Goal: Task Accomplishment & Management: Manage account settings

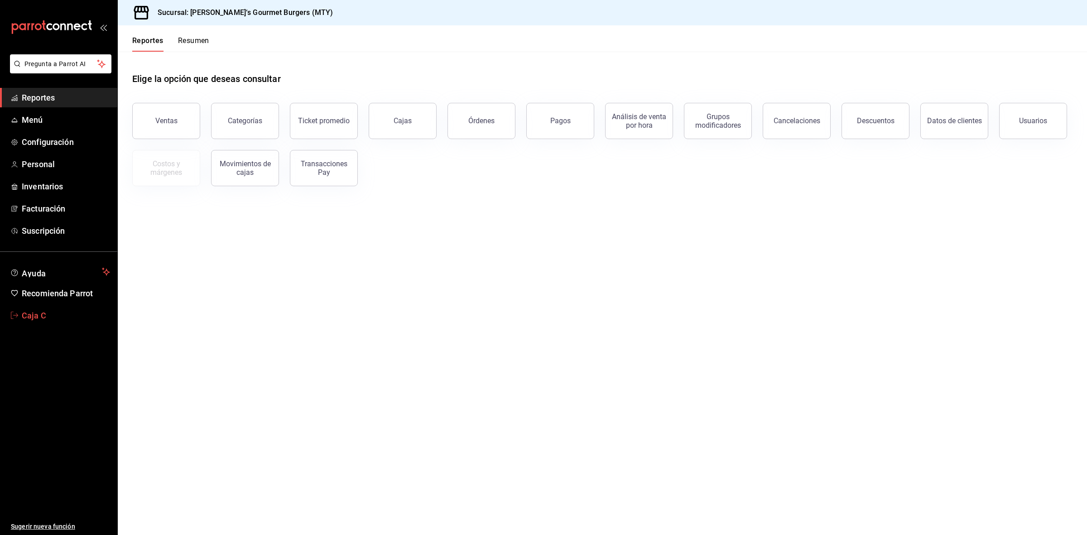
click at [47, 316] on span "Caja C" at bounding box center [66, 315] width 88 height 12
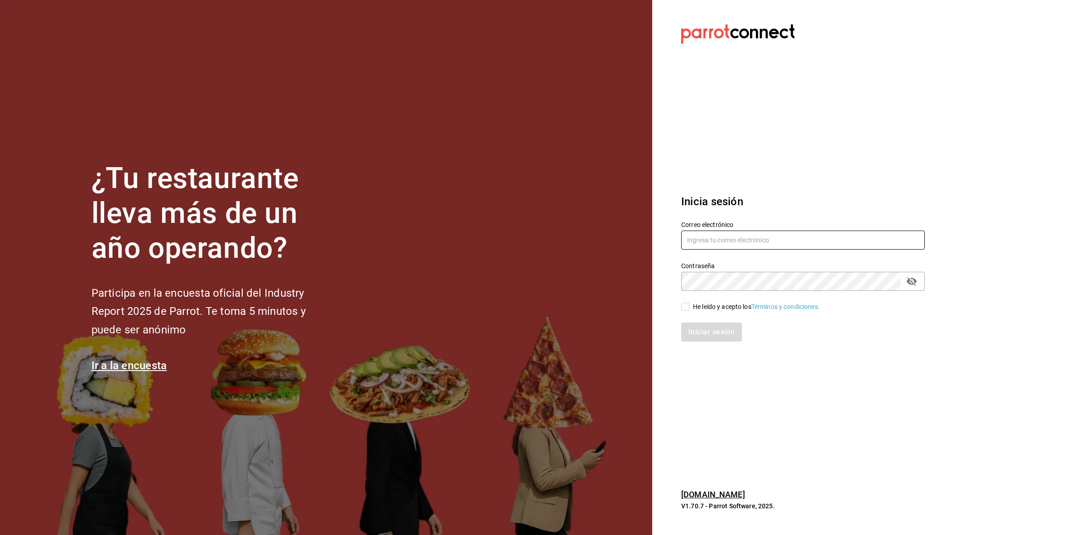
click at [728, 243] on input "text" at bounding box center [803, 240] width 244 height 19
paste input "gui@park.com"
type input "[EMAIL_ADDRESS][DOMAIN_NAME]"
click at [683, 313] on div "Iniciar sesión" at bounding box center [797, 327] width 255 height 30
click at [683, 312] on div "Iniciar sesión" at bounding box center [797, 327] width 255 height 30
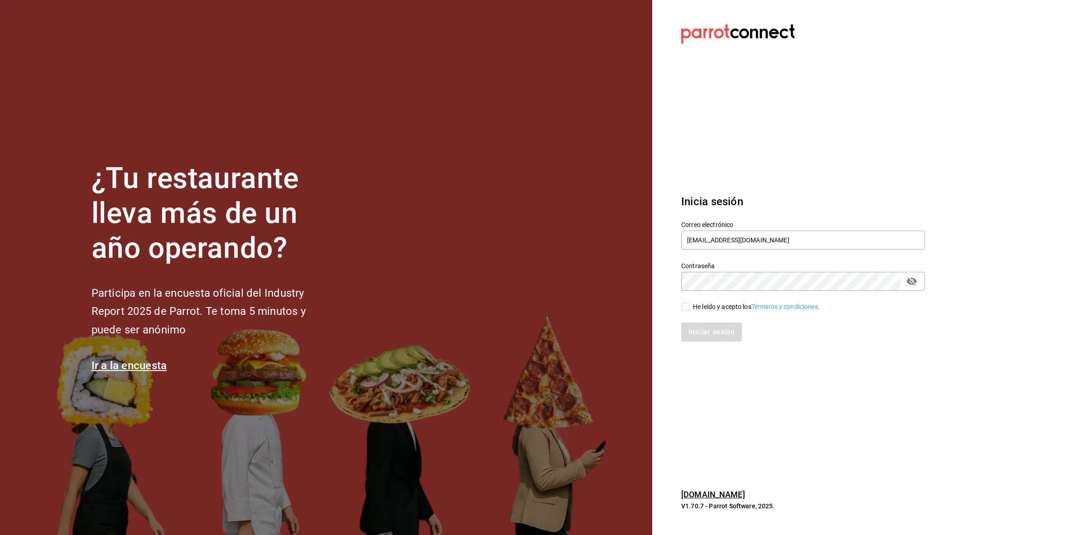
click at [687, 306] on input "He leído y acepto los Términos y condiciones." at bounding box center [685, 307] width 8 height 8
checkbox input "true"
click at [696, 332] on button "Iniciar sesión" at bounding box center [712, 332] width 62 height 19
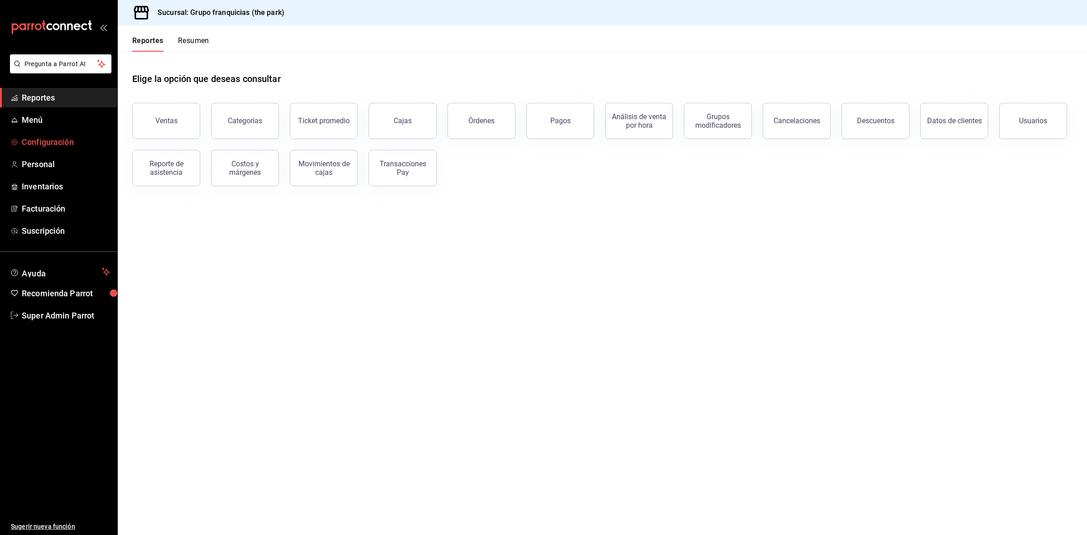
click at [68, 146] on span "Configuración" at bounding box center [66, 142] width 88 height 12
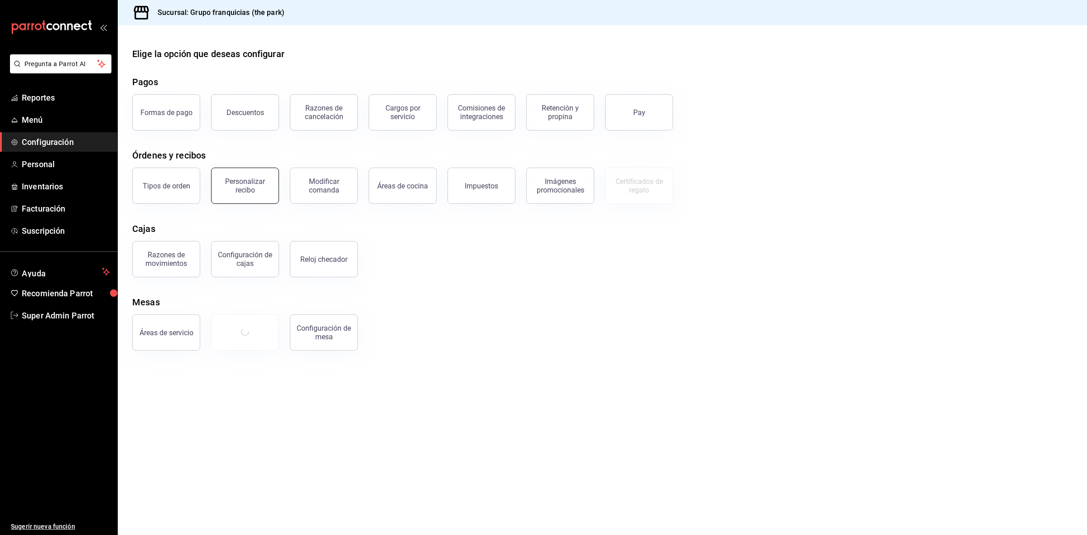
click at [253, 183] on div "Personalizar recibo" at bounding box center [245, 185] width 56 height 17
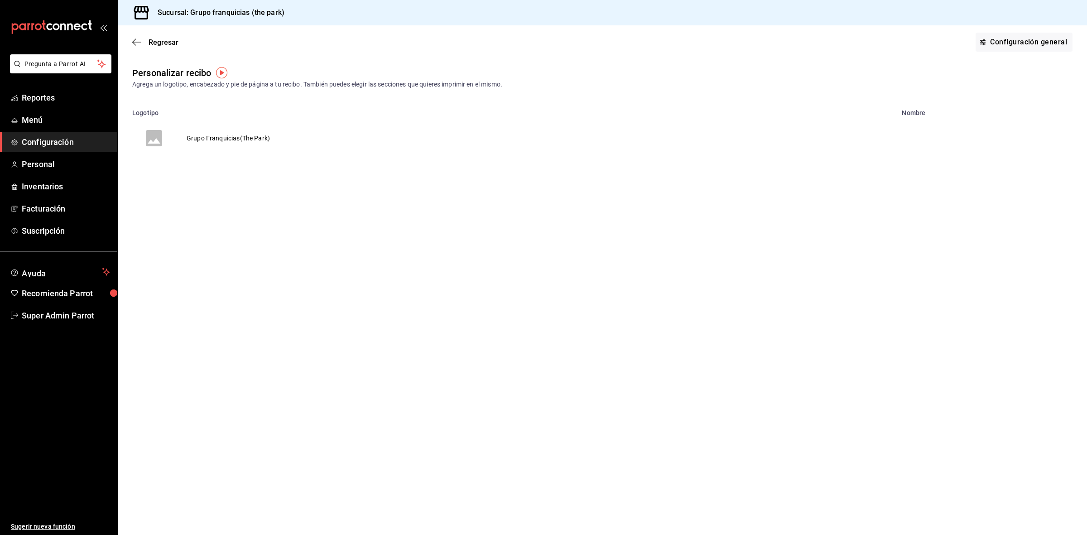
click at [232, 137] on td "Grupo Franquicias(The Park)" at bounding box center [228, 137] width 105 height 43
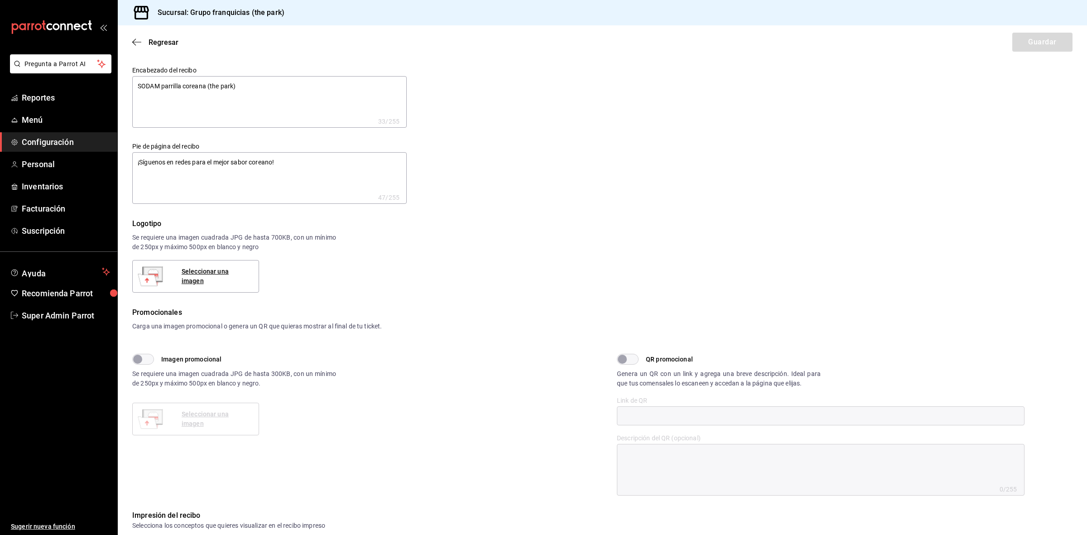
type textarea "x"
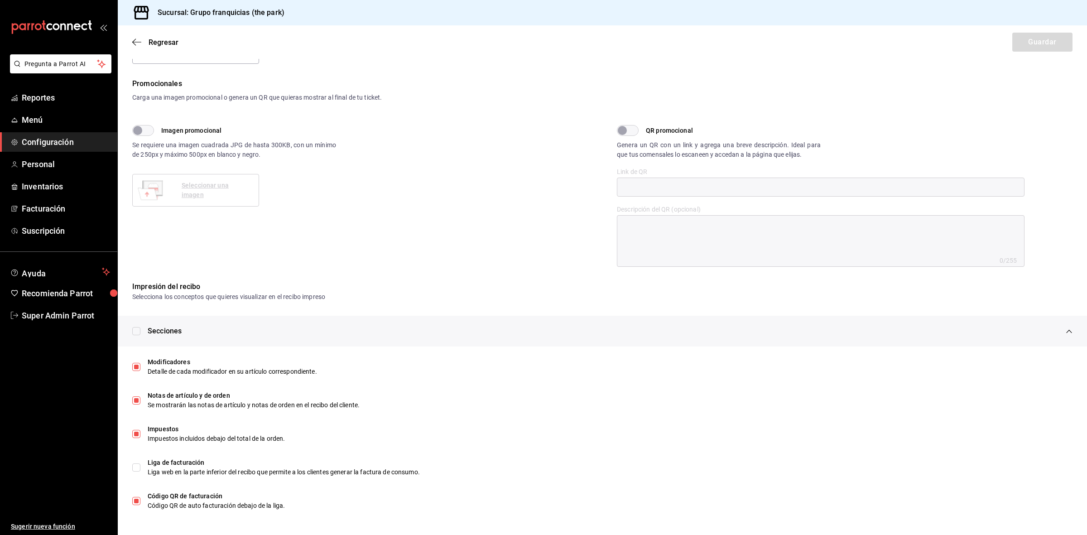
scroll to position [229, 0]
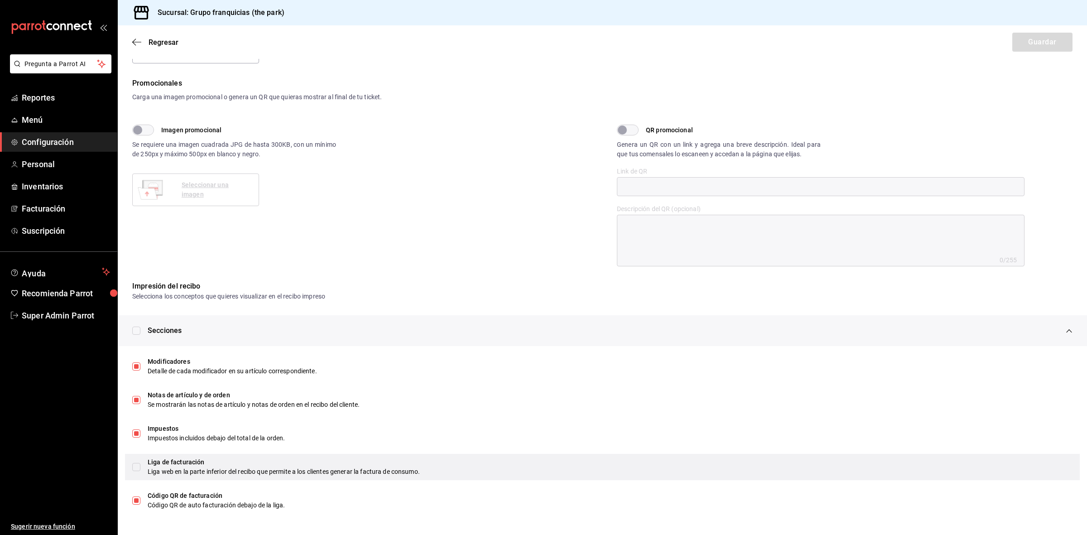
click at [140, 468] on div "Liga de facturación Liga web en la parte inferior del recibo que permite a los …" at bounding box center [602, 467] width 955 height 26
type textarea "x"
checkbox input "true"
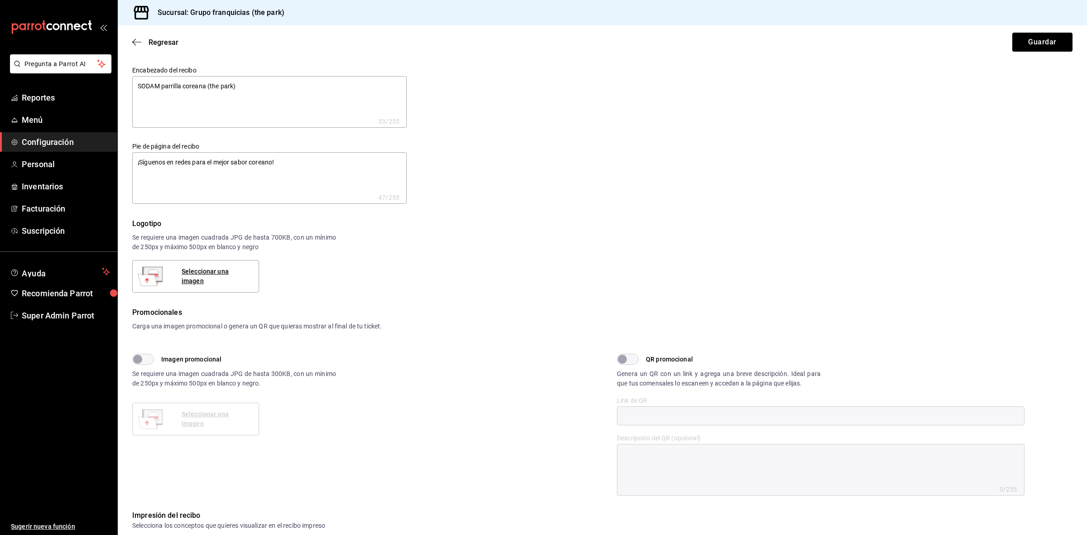
scroll to position [227, 0]
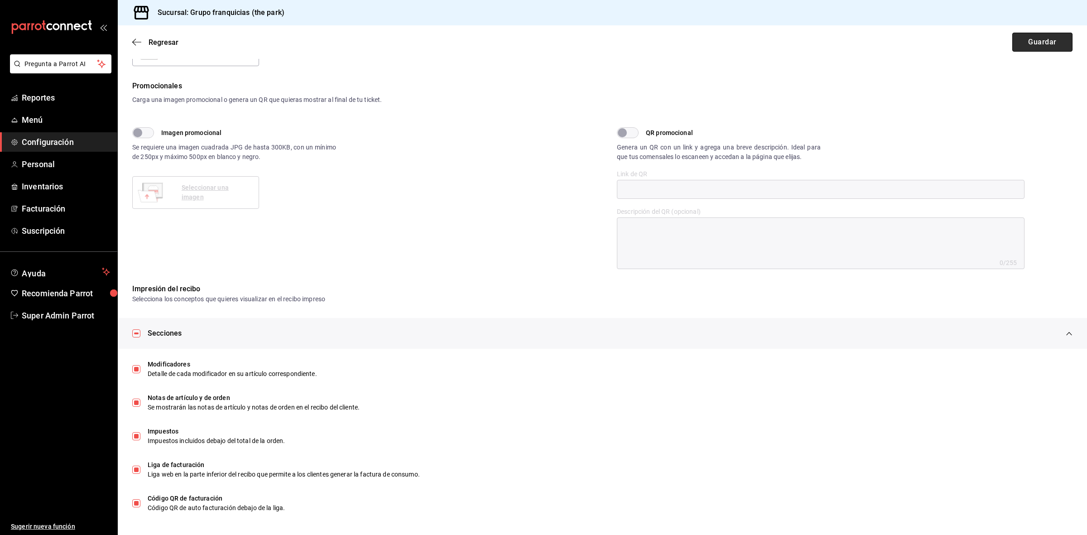
click at [1043, 36] on button "Guardar" at bounding box center [1042, 42] width 60 height 19
type textarea "x"
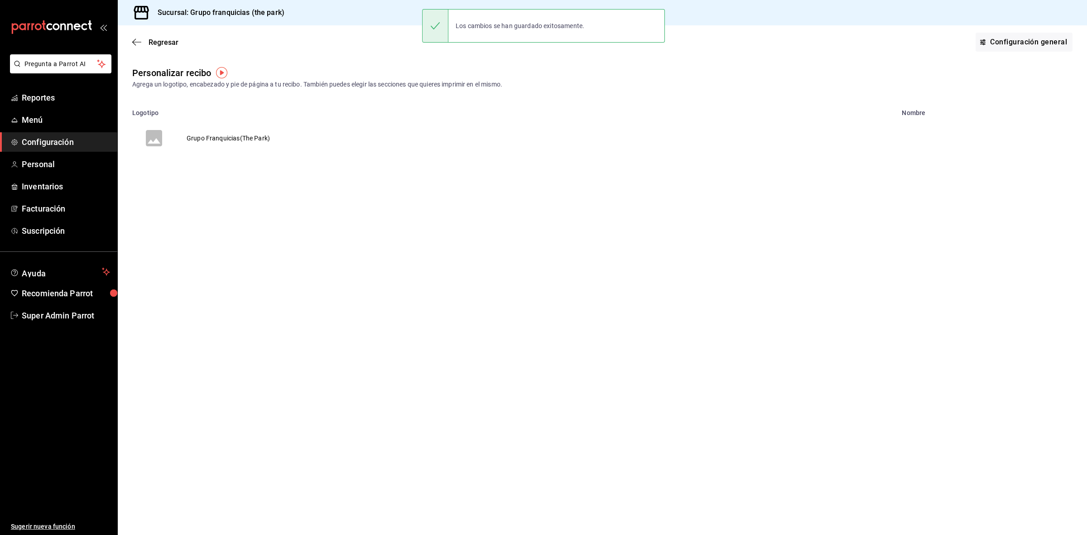
click at [200, 138] on td "Grupo Franquicias(The Park)" at bounding box center [228, 137] width 105 height 43
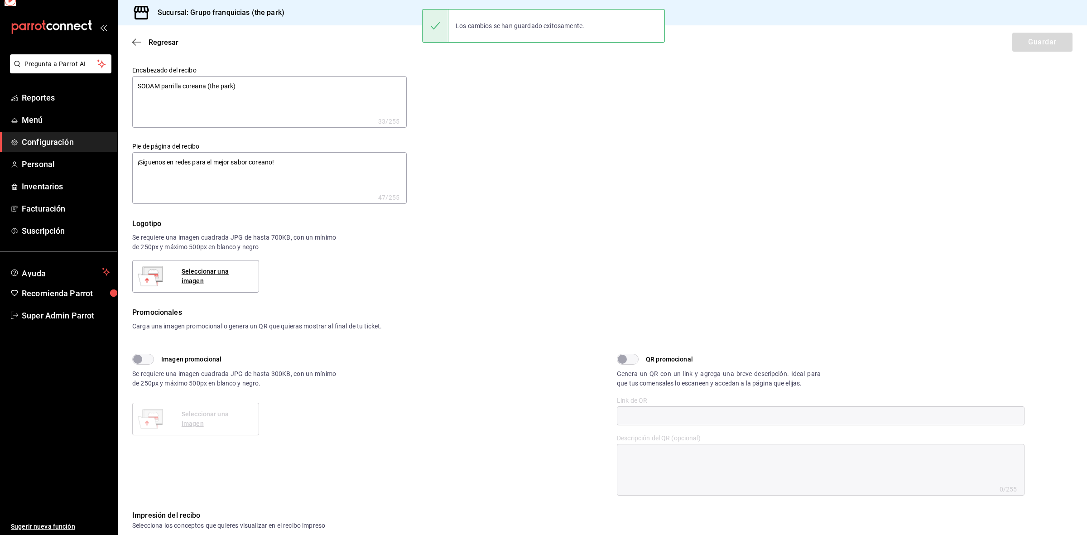
type textarea "x"
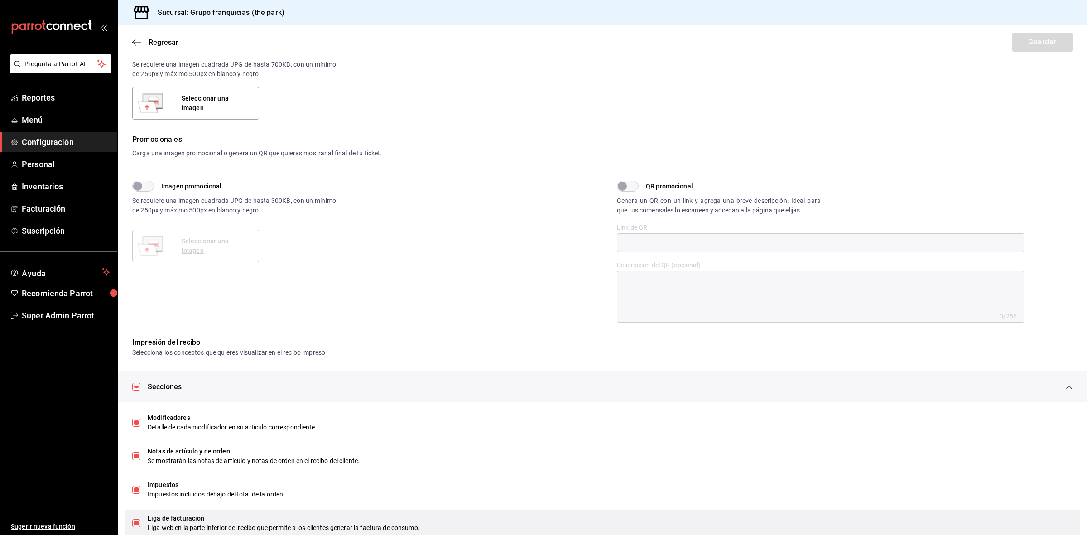
scroll to position [229, 0]
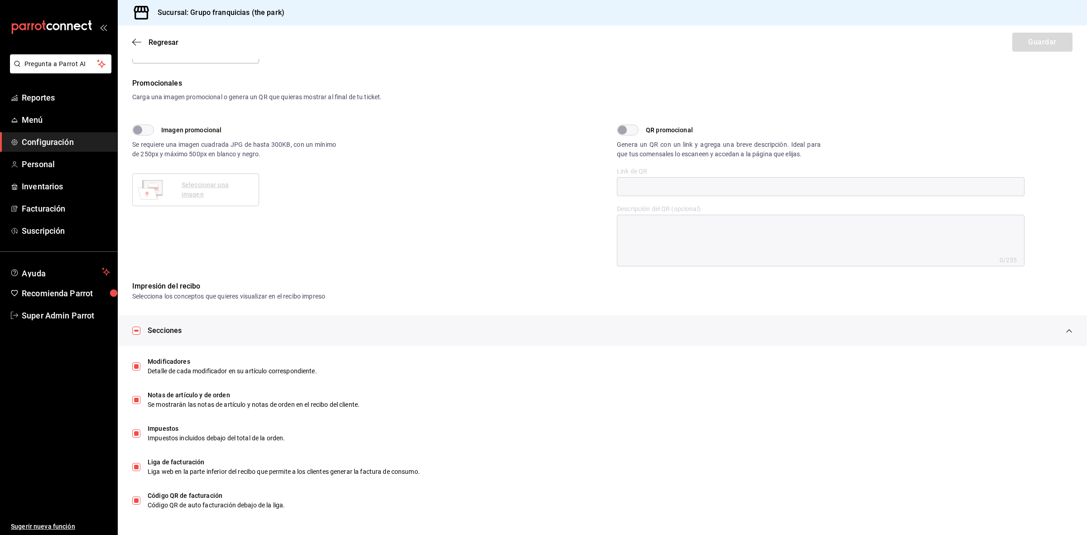
click at [81, 421] on ul "Sugerir nueva función" at bounding box center [58, 430] width 117 height 210
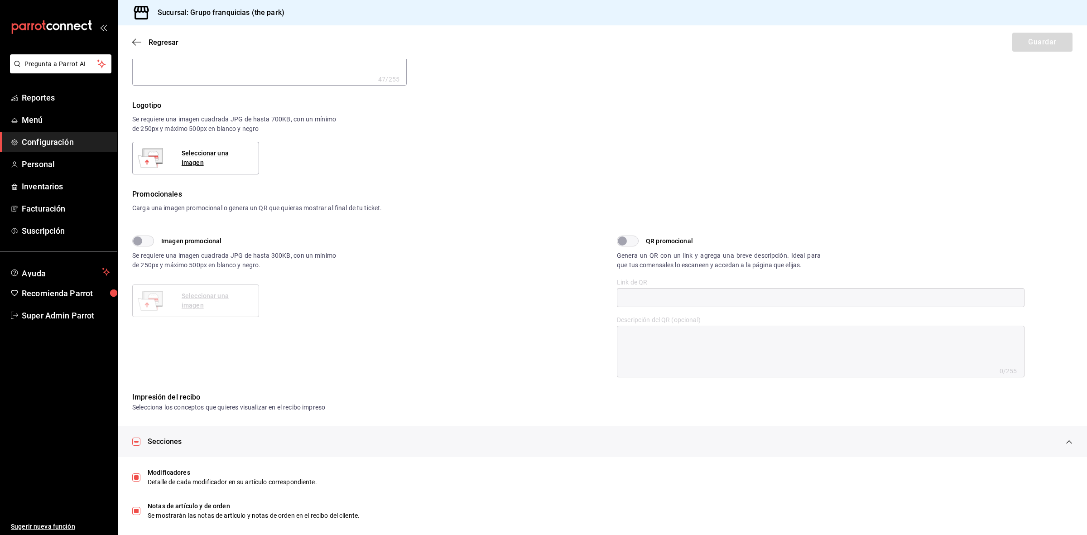
scroll to position [0, 0]
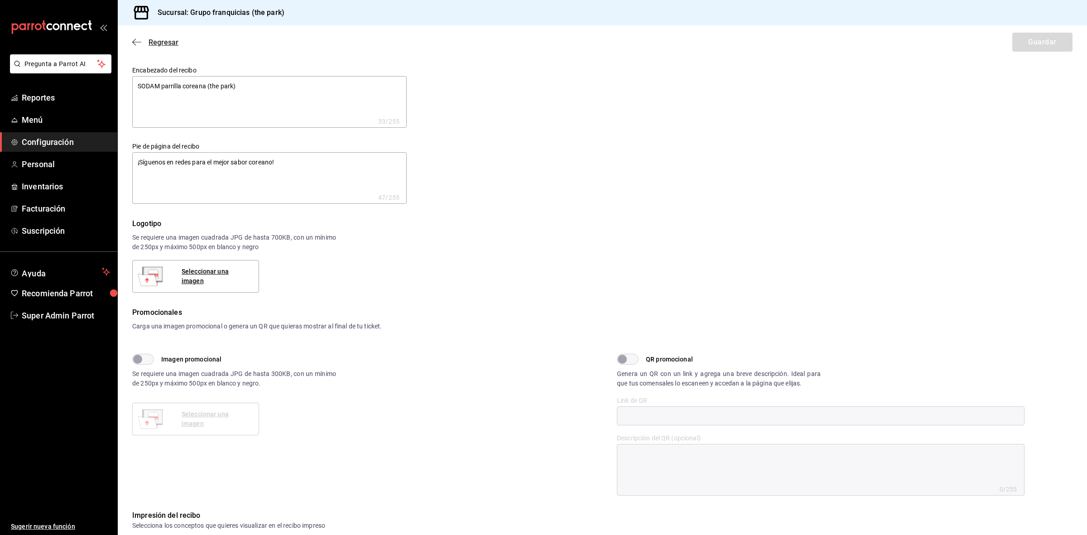
click at [140, 39] on icon "button" at bounding box center [136, 42] width 9 height 8
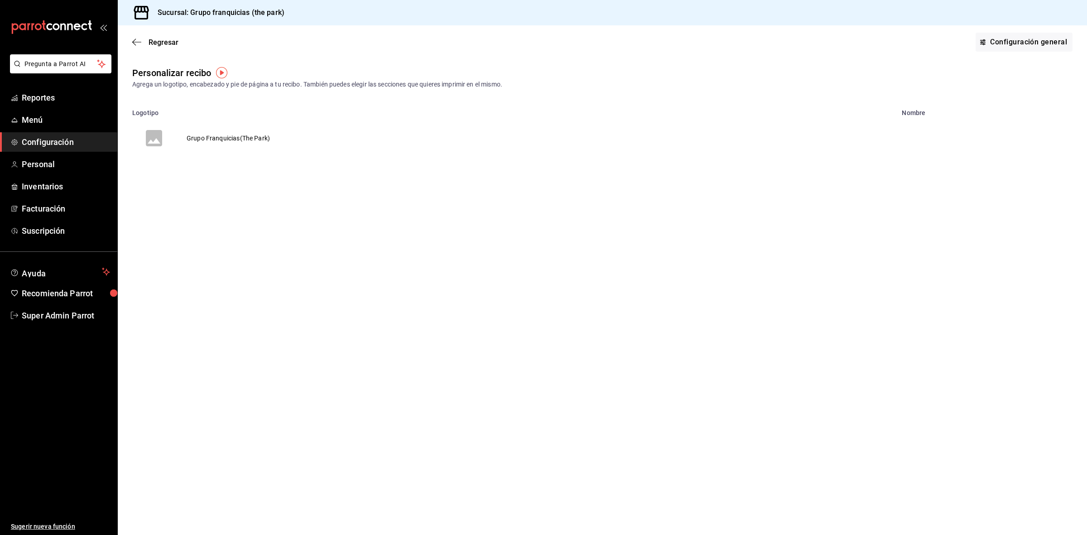
click at [250, 137] on td "Grupo Franquicias(The Park)" at bounding box center [228, 137] width 105 height 43
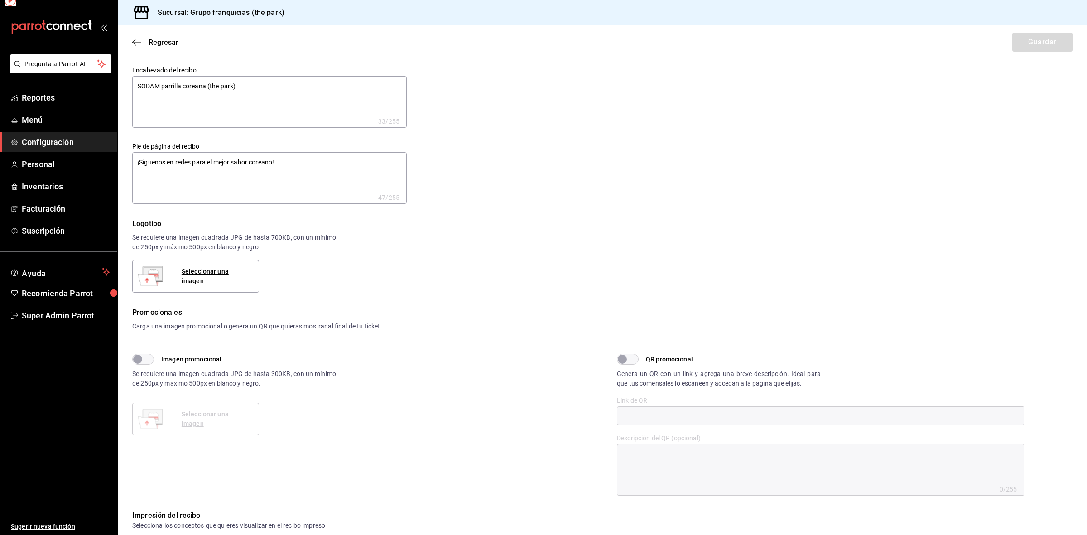
type textarea "x"
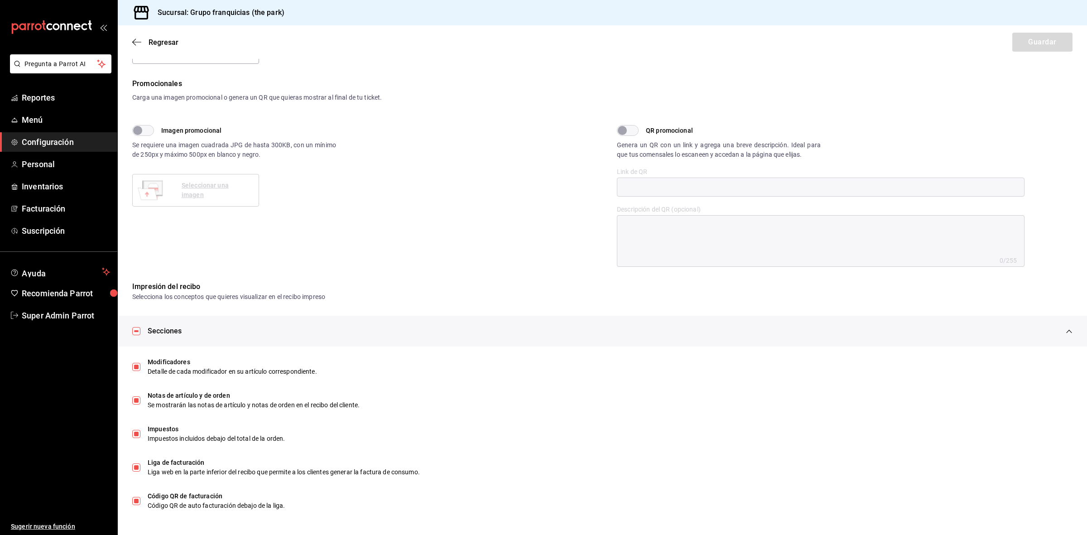
scroll to position [229, 0]
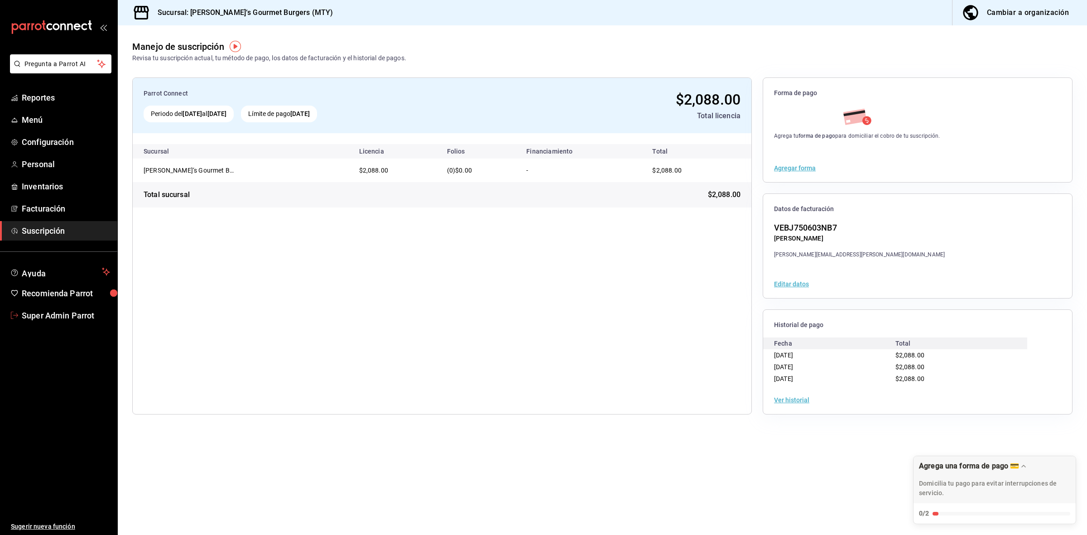
click at [65, 307] on link "Super Admin Parrot" at bounding box center [58, 315] width 117 height 19
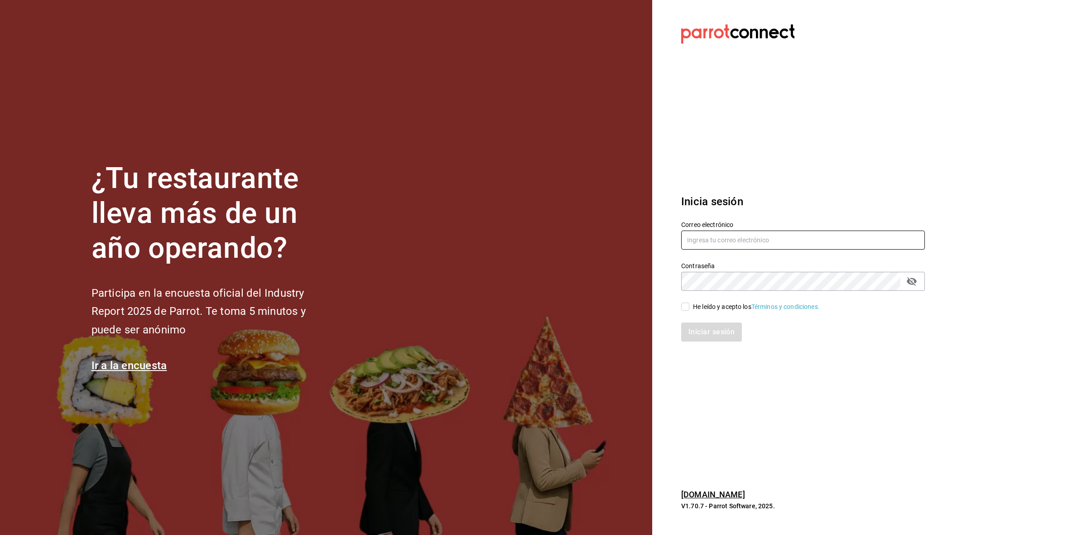
click at [764, 238] on input "text" at bounding box center [803, 240] width 244 height 19
paste input "gui@park.com"
type input "gui@park.com"
click at [682, 312] on div "Iniciar sesión" at bounding box center [797, 327] width 255 height 30
click at [684, 307] on input "He leído y acepto los Términos y condiciones." at bounding box center [685, 307] width 8 height 8
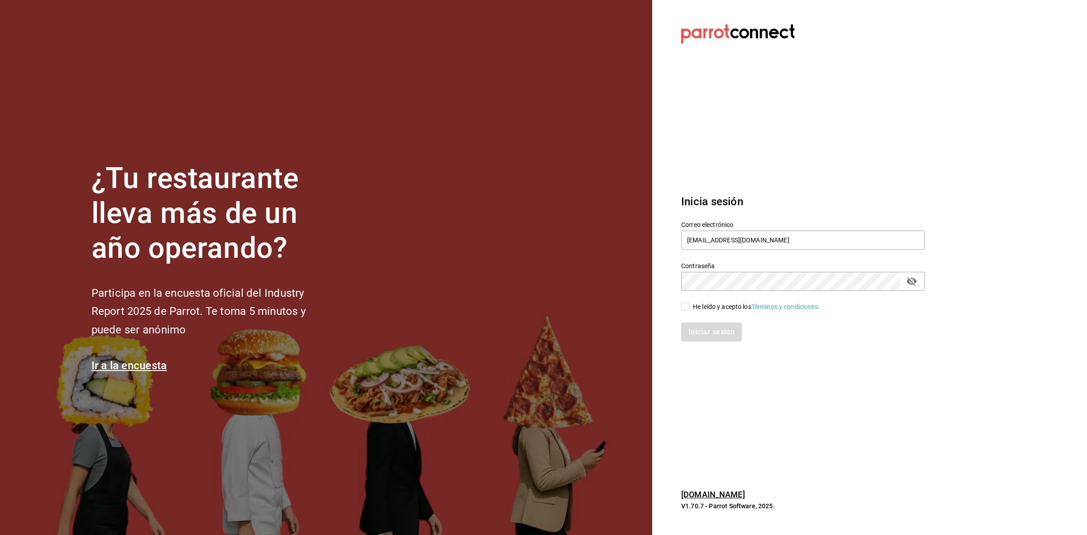
checkbox input "true"
click at [692, 334] on button "Iniciar sesión" at bounding box center [712, 332] width 62 height 19
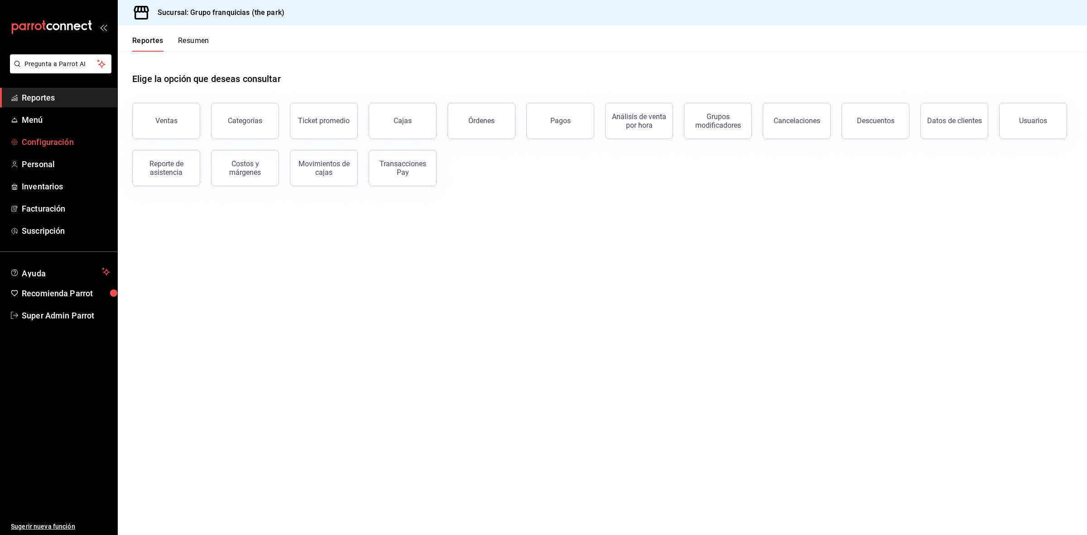
click at [55, 145] on span "Configuración" at bounding box center [66, 142] width 88 height 12
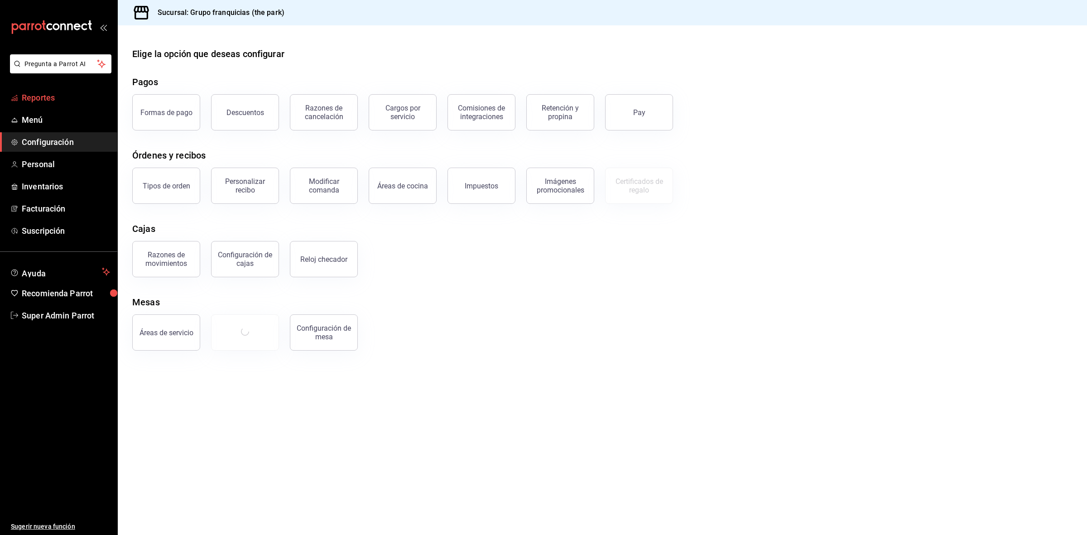
click at [56, 98] on span "Reportes" at bounding box center [66, 98] width 88 height 12
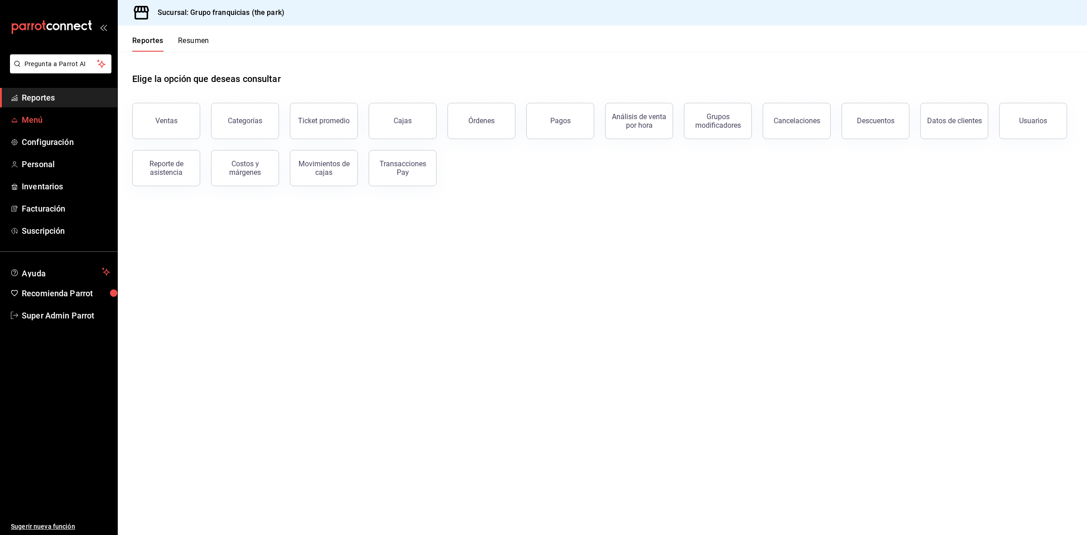
click at [47, 112] on link "Menú" at bounding box center [58, 119] width 117 height 19
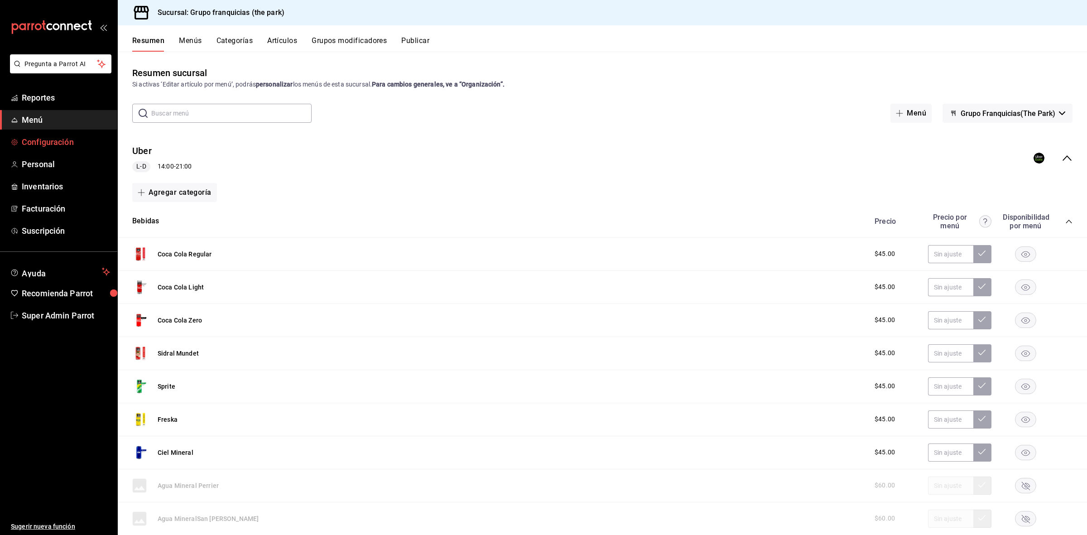
click at [52, 140] on span "Configuración" at bounding box center [66, 142] width 88 height 12
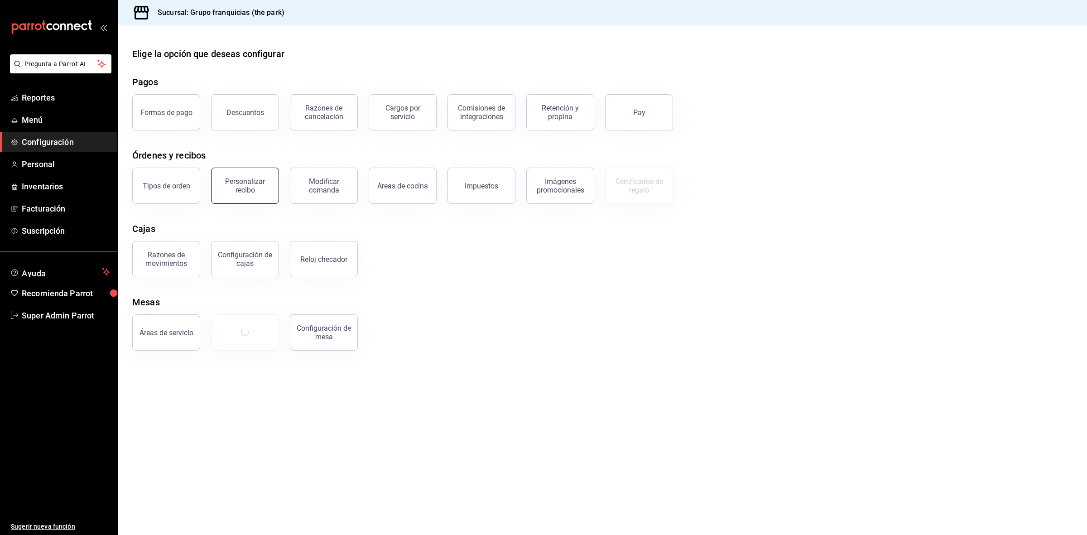
click at [245, 198] on button "Personalizar recibo" at bounding box center [245, 186] width 68 height 36
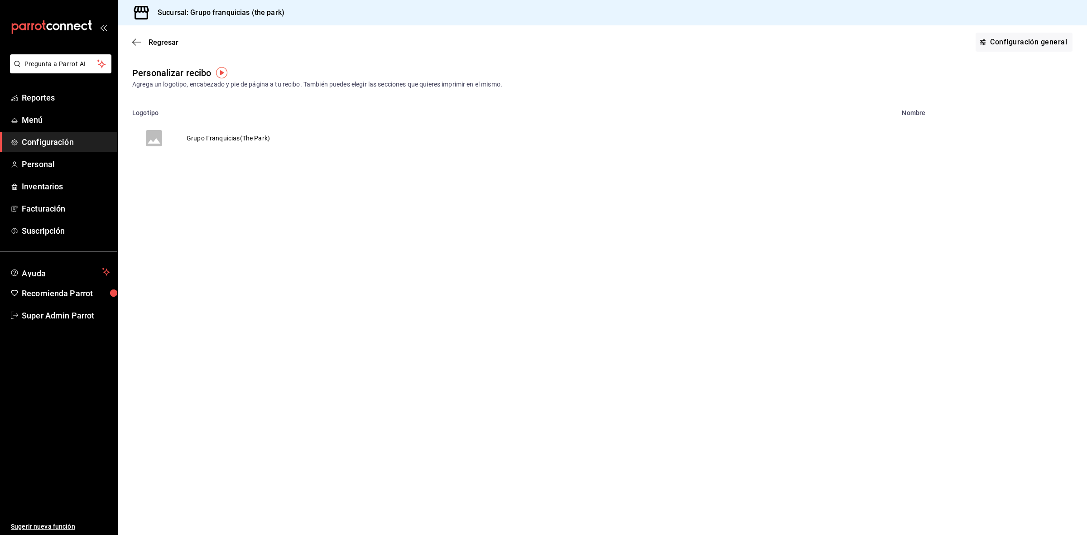
click at [247, 130] on td "Grupo Franquicias(The Park)" at bounding box center [228, 137] width 105 height 43
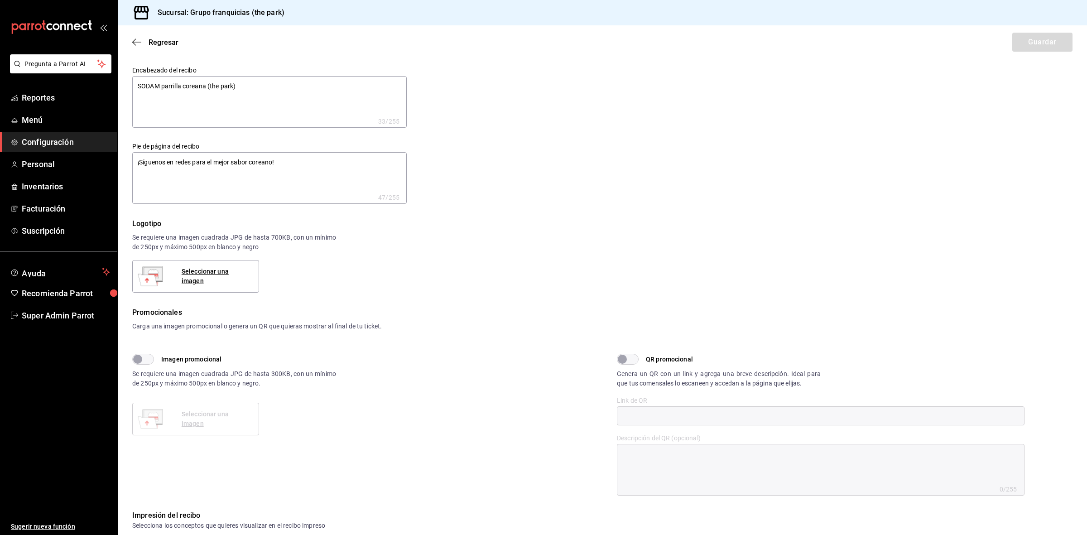
type textarea "x"
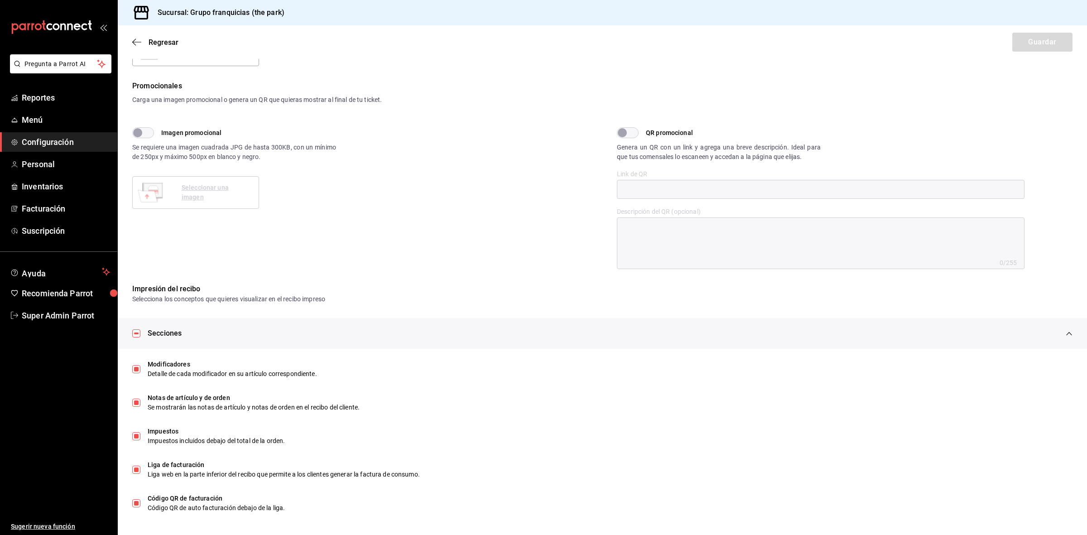
scroll to position [229, 0]
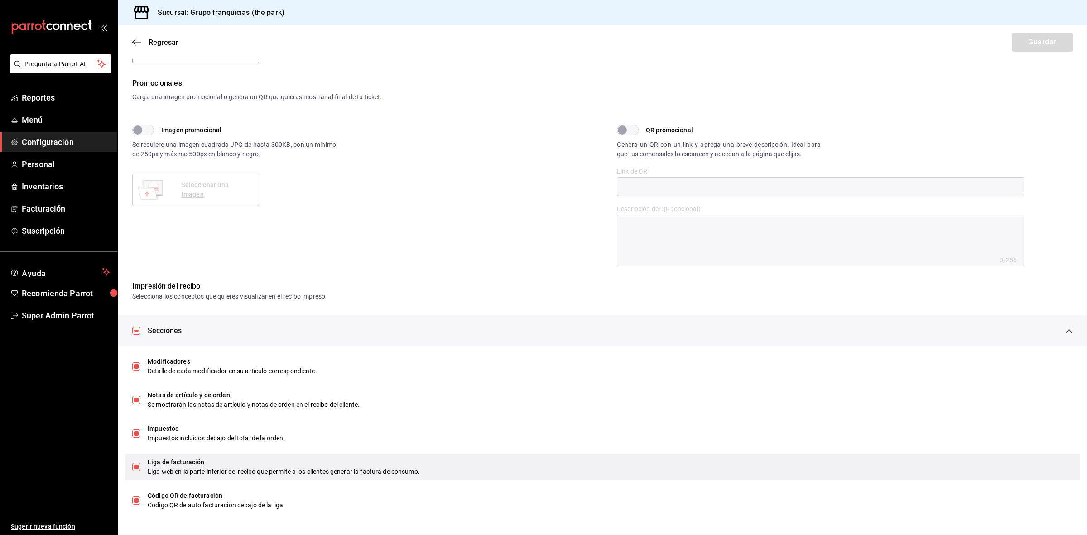
click at [140, 472] on div "Liga de facturación Liga web en la parte inferior del recibo que permite a los …" at bounding box center [602, 467] width 955 height 26
type textarea "x"
checkbox input "false"
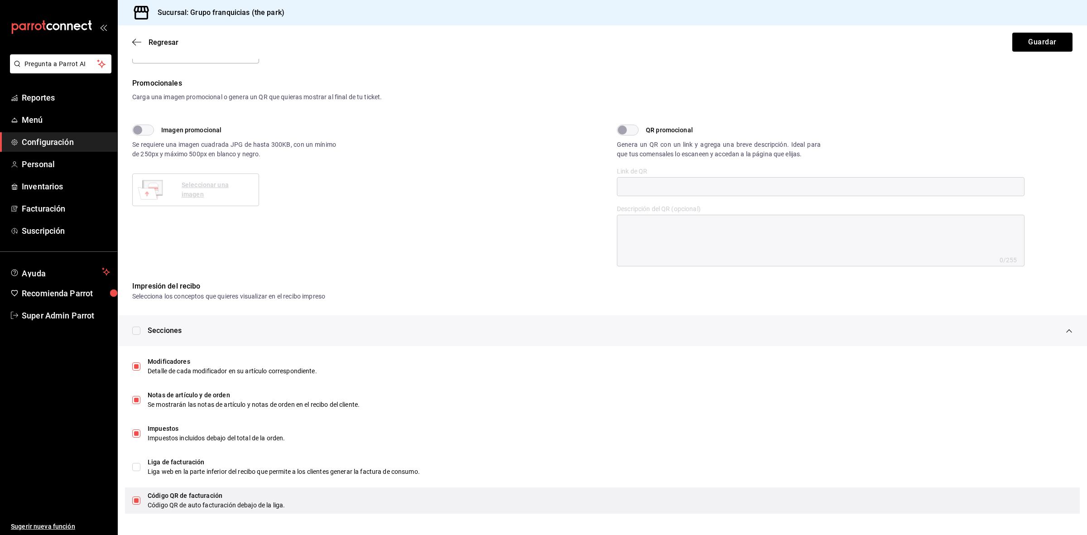
click at [137, 498] on input "checkbox" at bounding box center [136, 500] width 8 height 8
checkbox input "false"
type textarea "x"
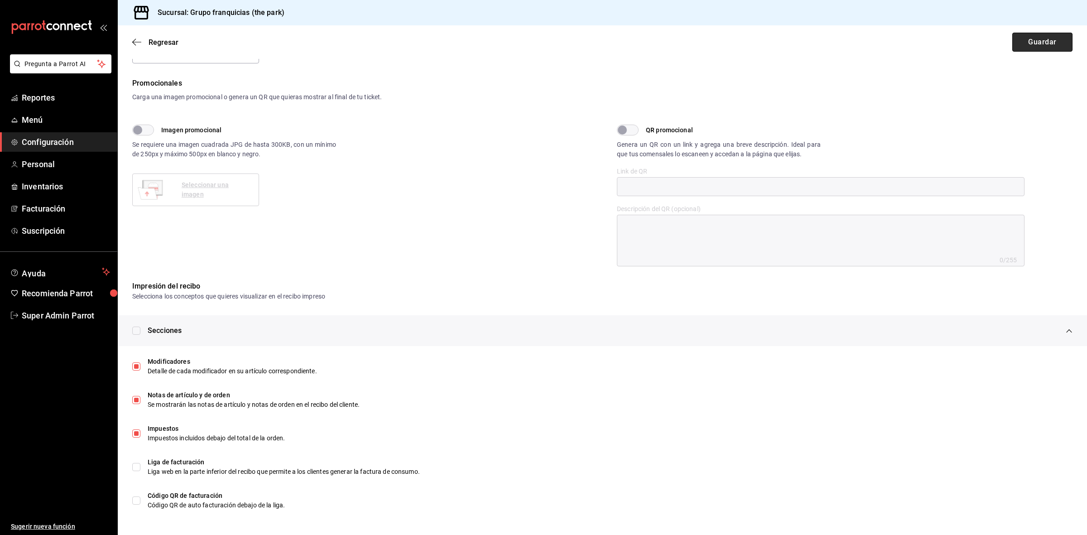
click at [1025, 48] on button "Guardar" at bounding box center [1042, 42] width 60 height 19
type textarea "x"
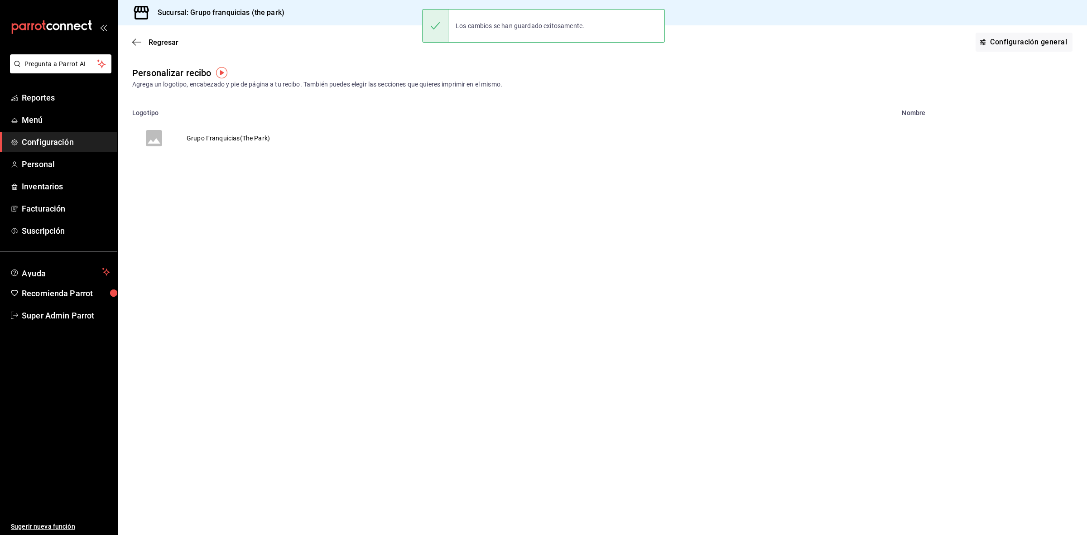
click at [247, 152] on td "Grupo Franquicias(The Park)" at bounding box center [228, 137] width 105 height 43
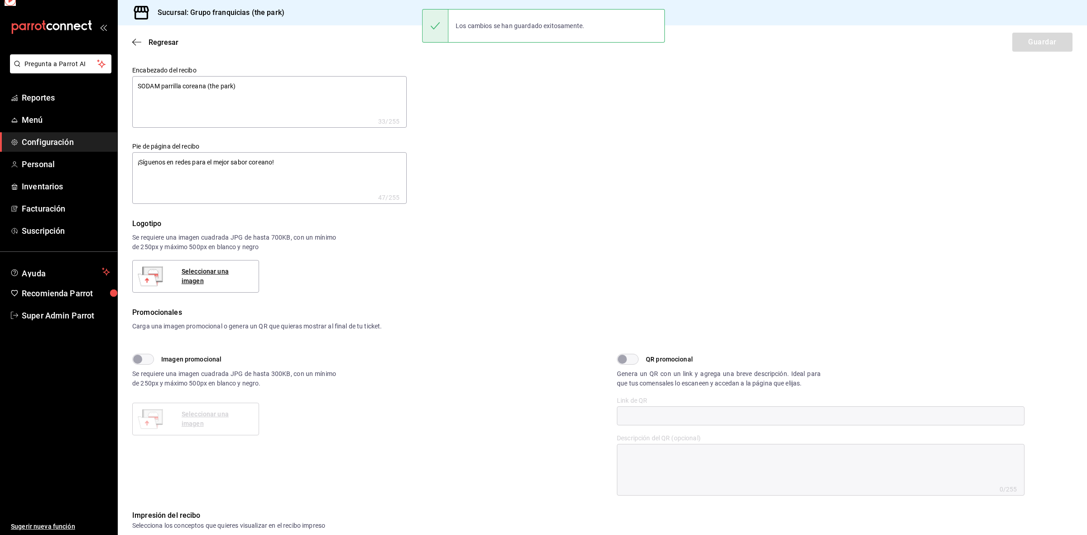
type textarea "x"
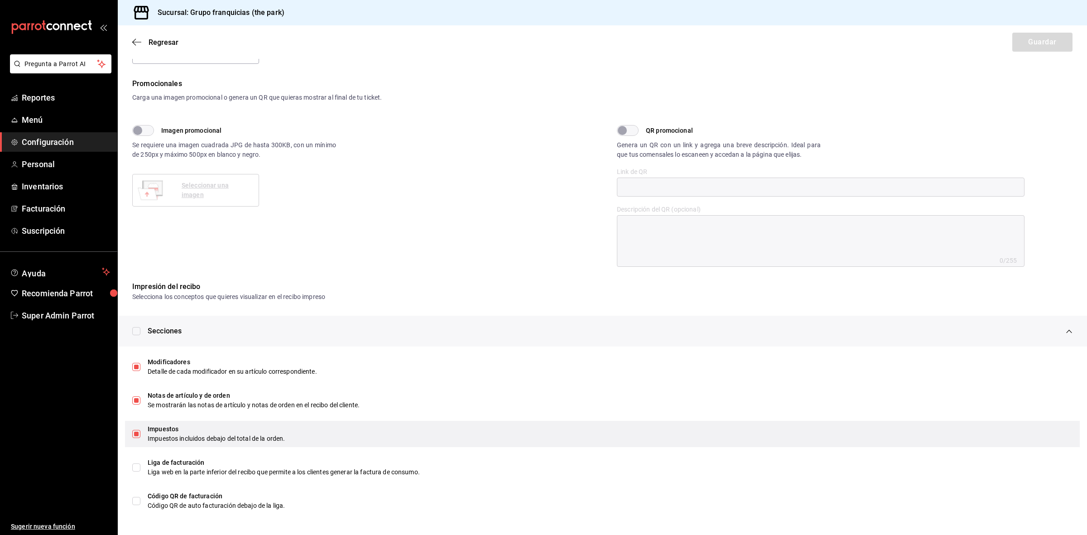
scroll to position [229, 0]
click at [135, 429] on input "checkbox" at bounding box center [136, 433] width 8 height 8
checkbox input "false"
type textarea "x"
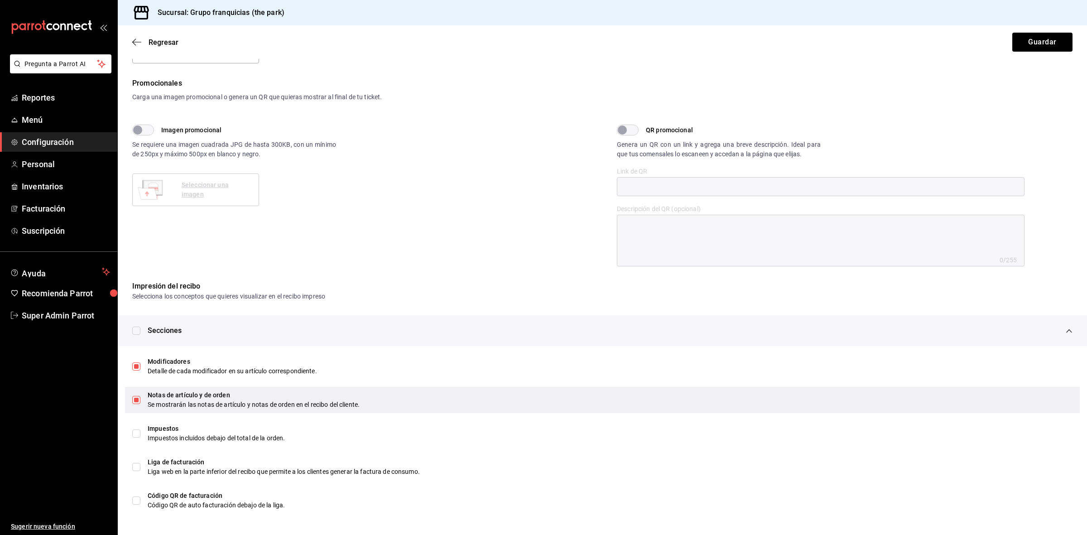
click at [137, 404] on input "checkbox" at bounding box center [136, 400] width 8 height 8
checkbox input "false"
type textarea "x"
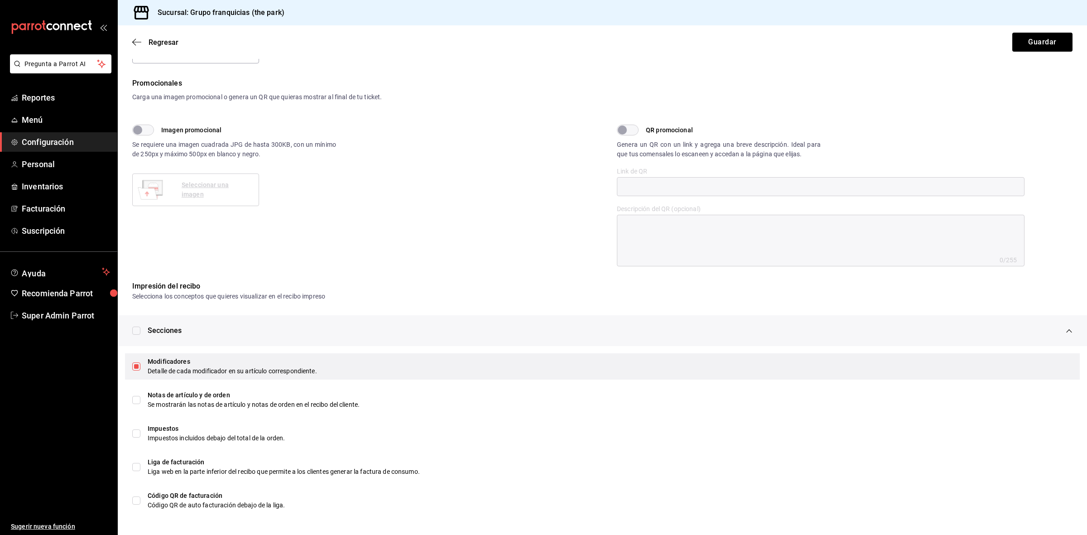
click at [139, 366] on input "checkbox" at bounding box center [136, 366] width 8 height 8
checkbox input "false"
type textarea "x"
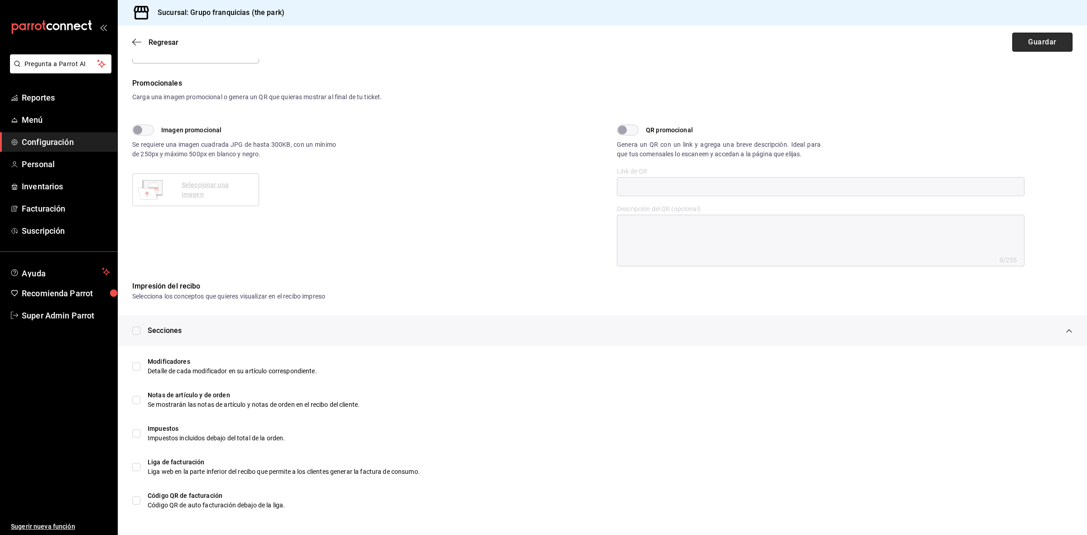
click at [1020, 48] on button "Guardar" at bounding box center [1042, 42] width 60 height 19
type textarea "x"
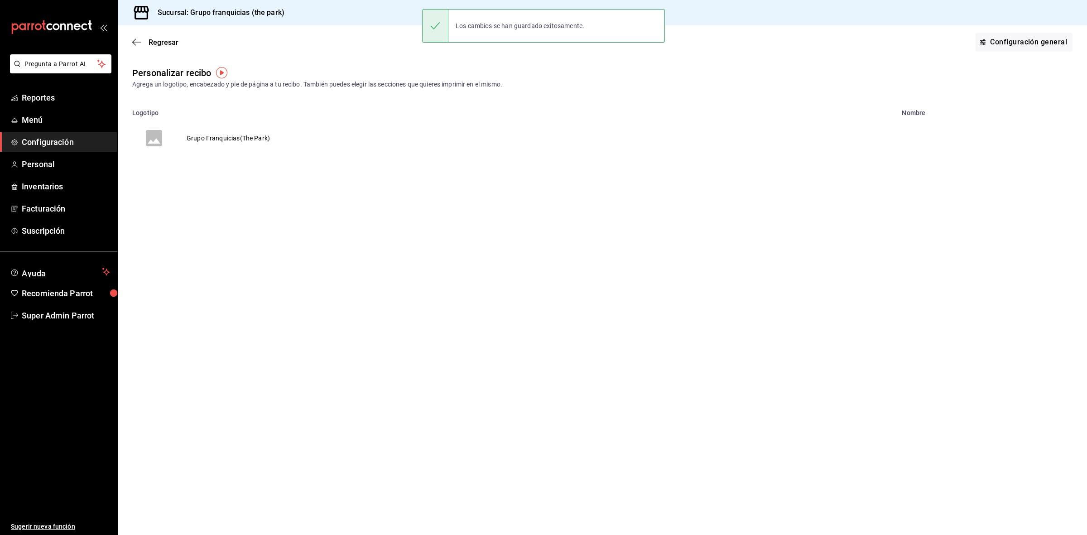
click at [211, 132] on td "Grupo Franquicias(The Park)" at bounding box center [228, 137] width 105 height 43
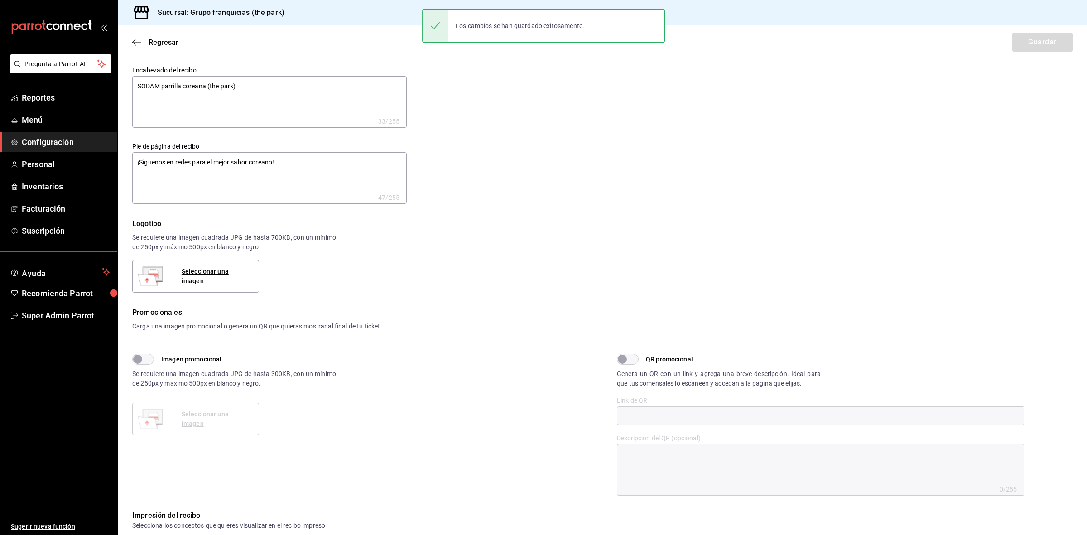
type textarea "x"
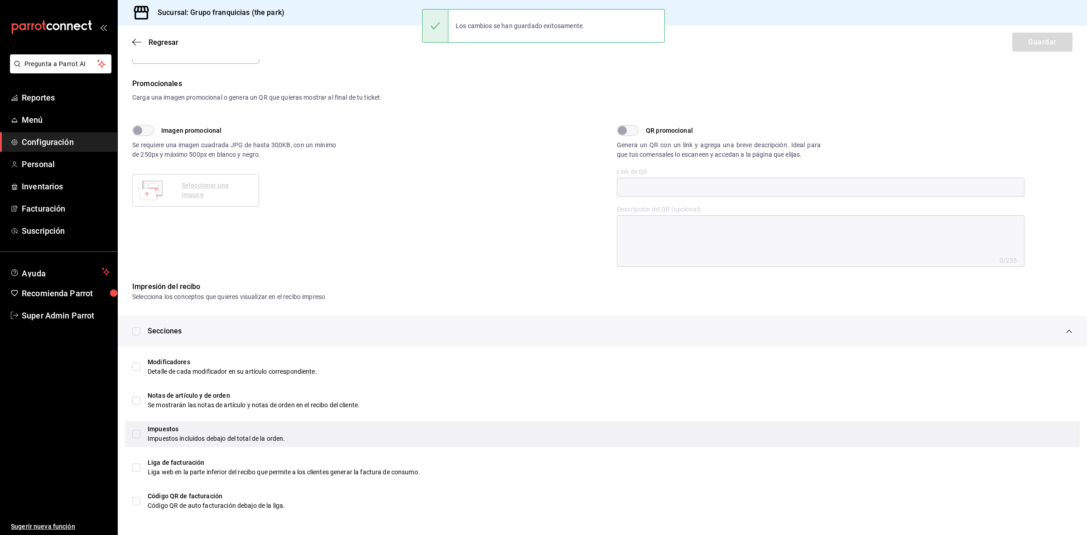
scroll to position [229, 0]
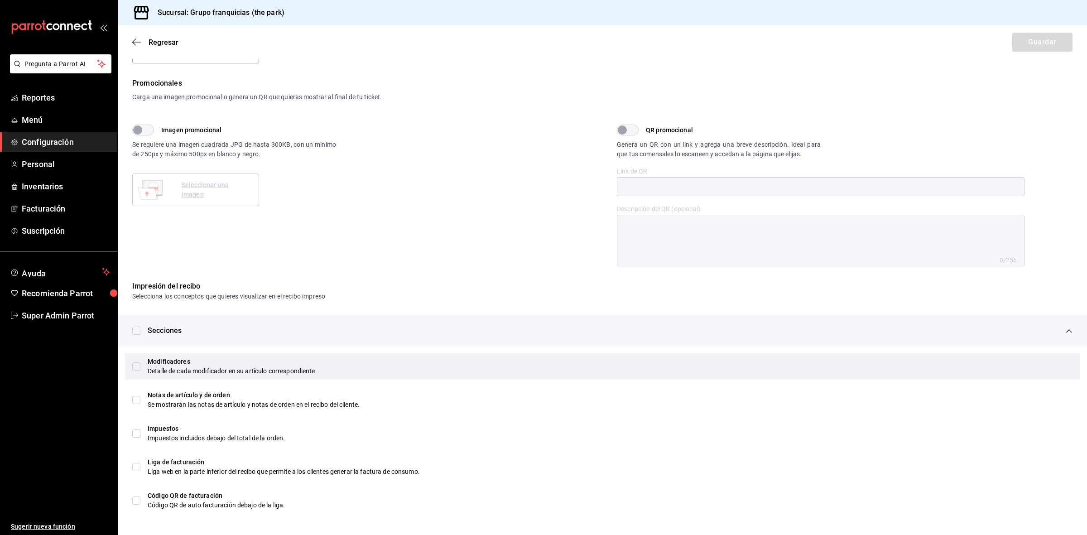
click at [139, 358] on div "Modificadores Detalle de cada modificador en su artículo correspondiente." at bounding box center [602, 366] width 955 height 26
type textarea "x"
checkbox input "true"
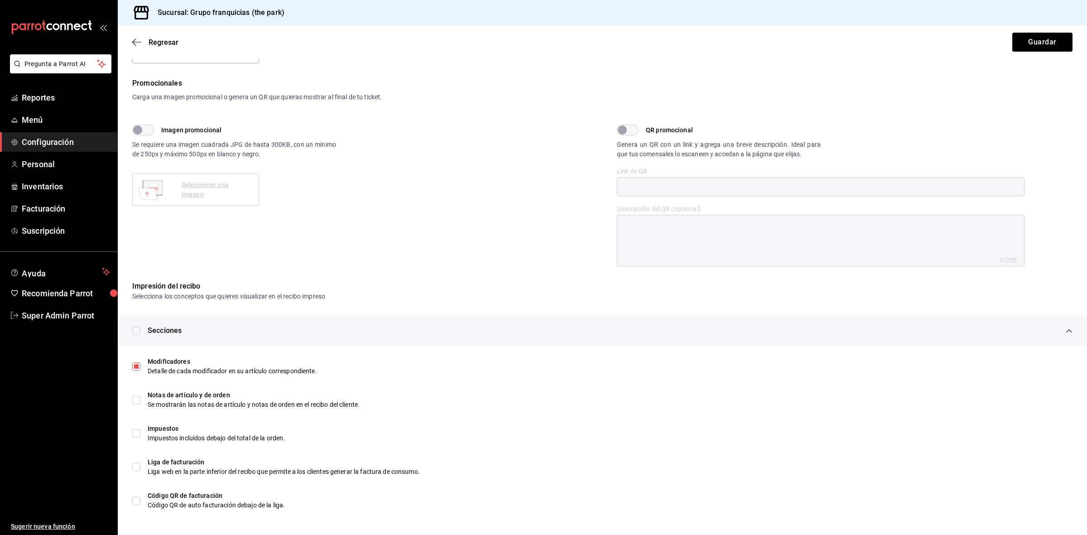
click at [140, 327] on input "checkbox" at bounding box center [136, 331] width 8 height 8
checkbox input "true"
type textarea "x"
checkbox input "true"
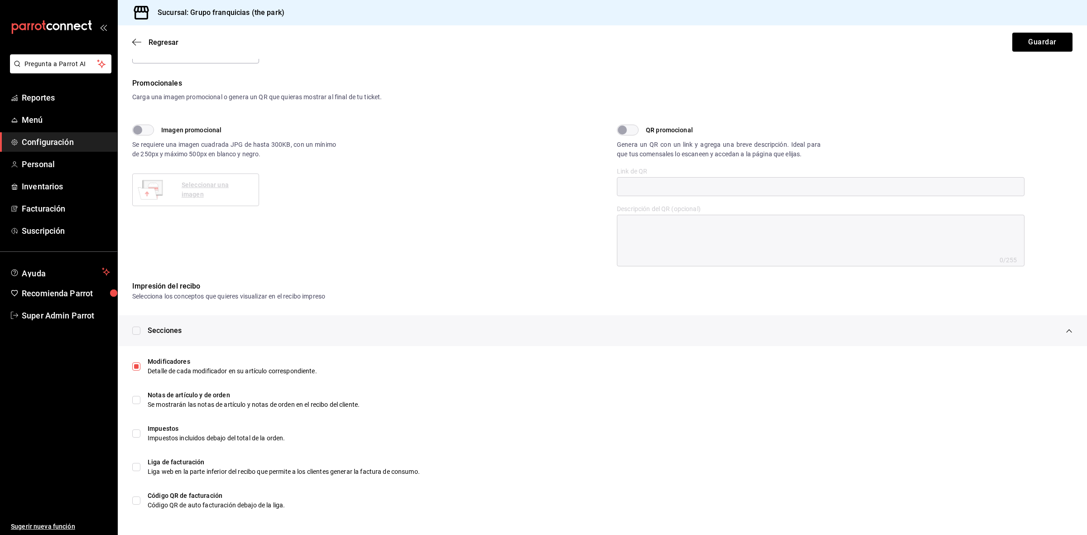
checkbox input "true"
click at [1020, 37] on button "Guardar" at bounding box center [1042, 42] width 60 height 19
type textarea "x"
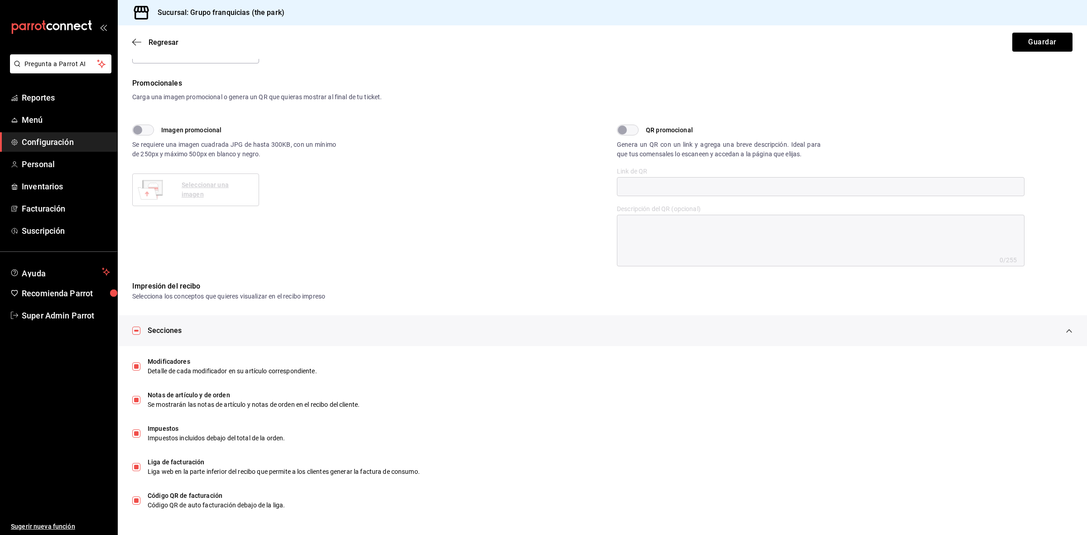
type textarea "x"
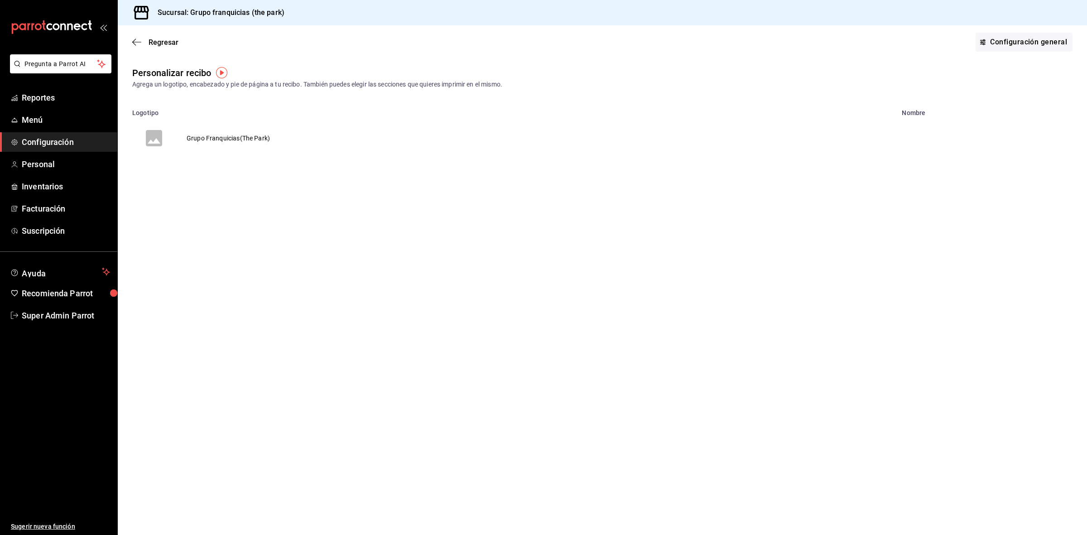
click at [245, 143] on td "Grupo Franquicias(The Park)" at bounding box center [228, 137] width 105 height 43
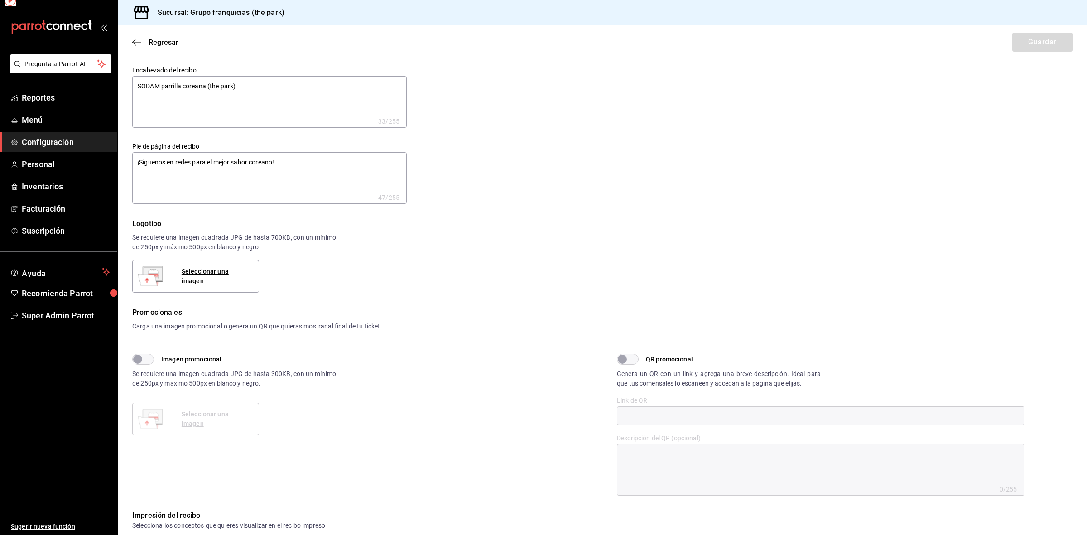
type textarea "x"
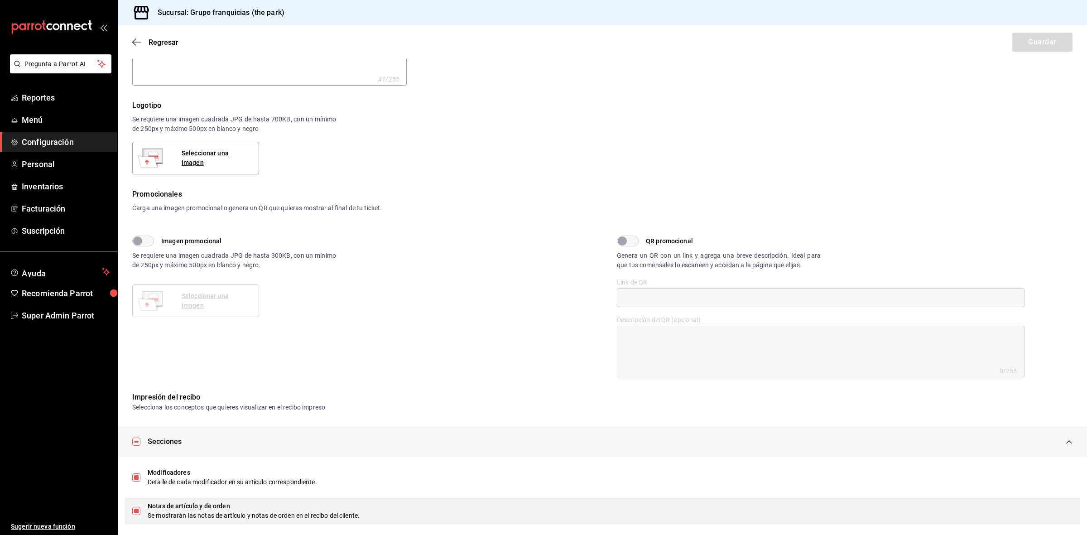
scroll to position [229, 0]
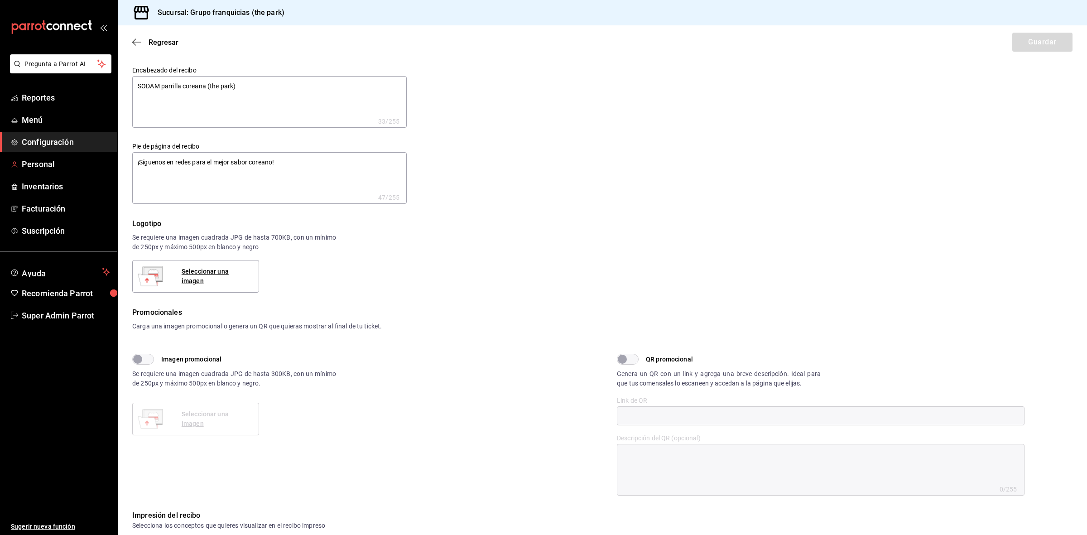
type textarea "x"
click at [59, 147] on span "Configuración" at bounding box center [66, 142] width 88 height 12
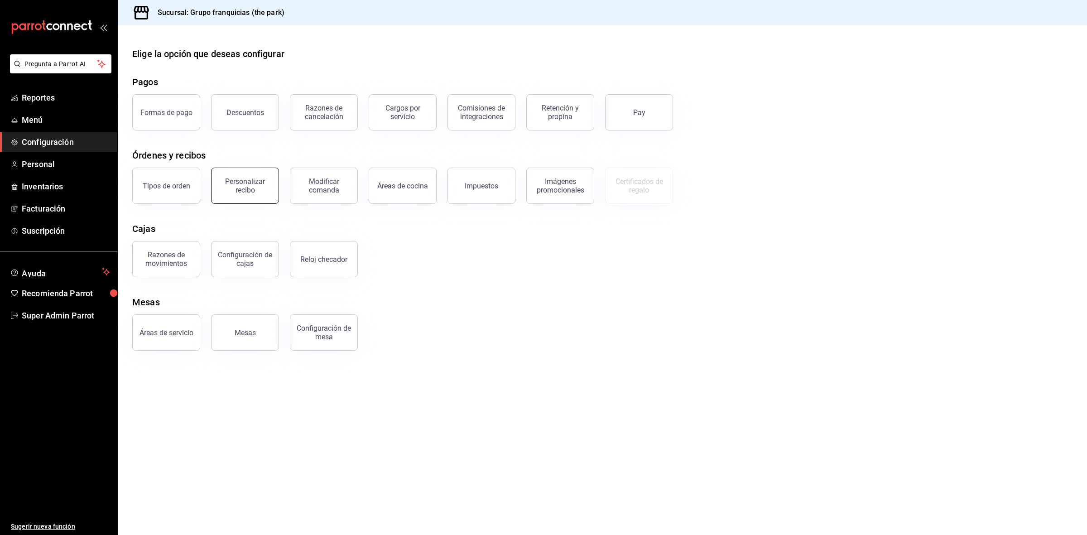
click at [257, 185] on div "Personalizar recibo" at bounding box center [245, 185] width 56 height 17
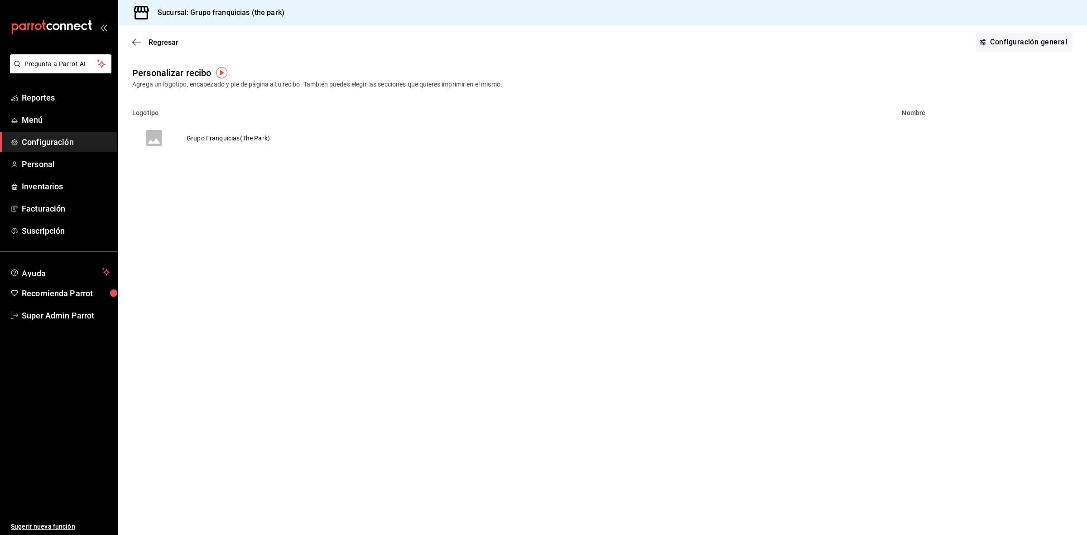
click at [255, 148] on td "Grupo Franquicias(The Park)" at bounding box center [228, 137] width 105 height 43
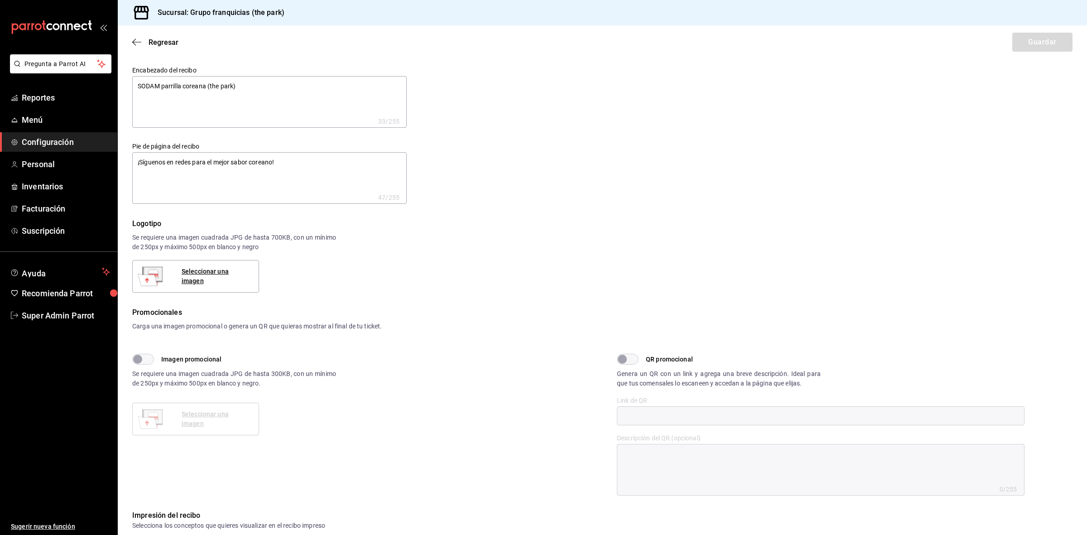
type textarea "x"
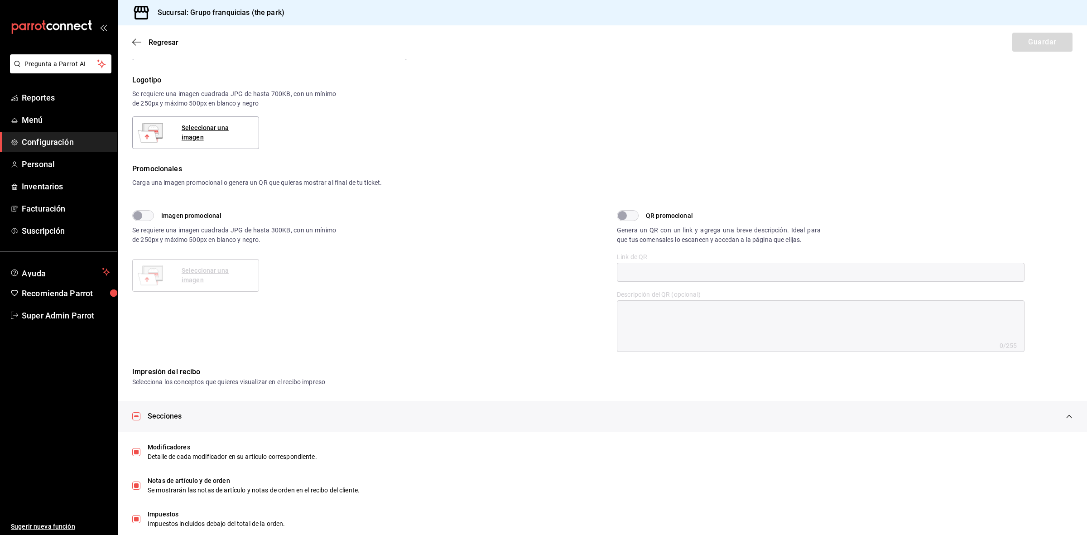
scroll to position [229, 0]
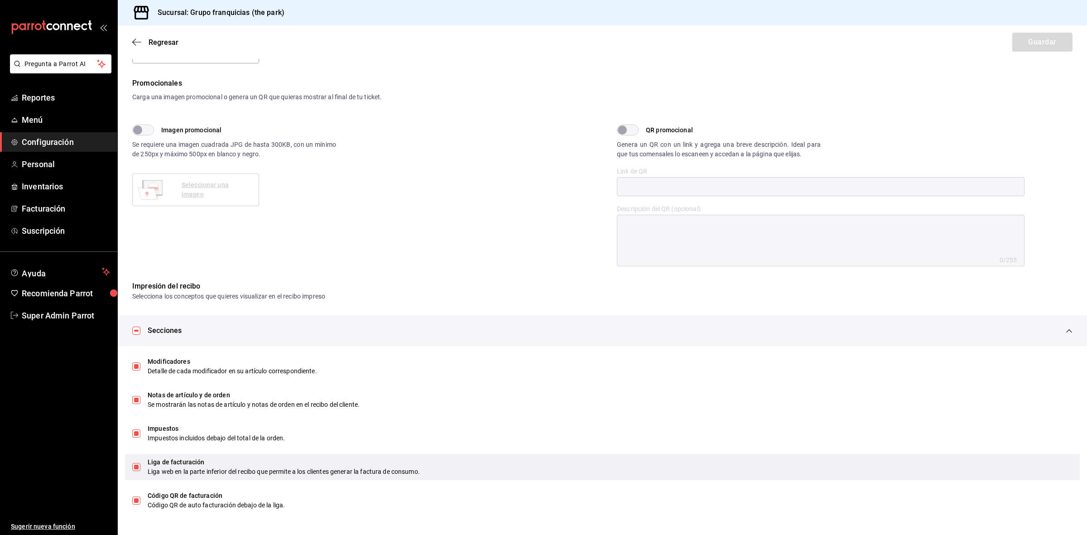
click at [137, 459] on div "Liga de facturación Liga web en la parte inferior del recibo que permite a los …" at bounding box center [602, 467] width 955 height 26
type textarea "x"
checkbox input "false"
click at [138, 465] on input "checkbox" at bounding box center [136, 467] width 8 height 8
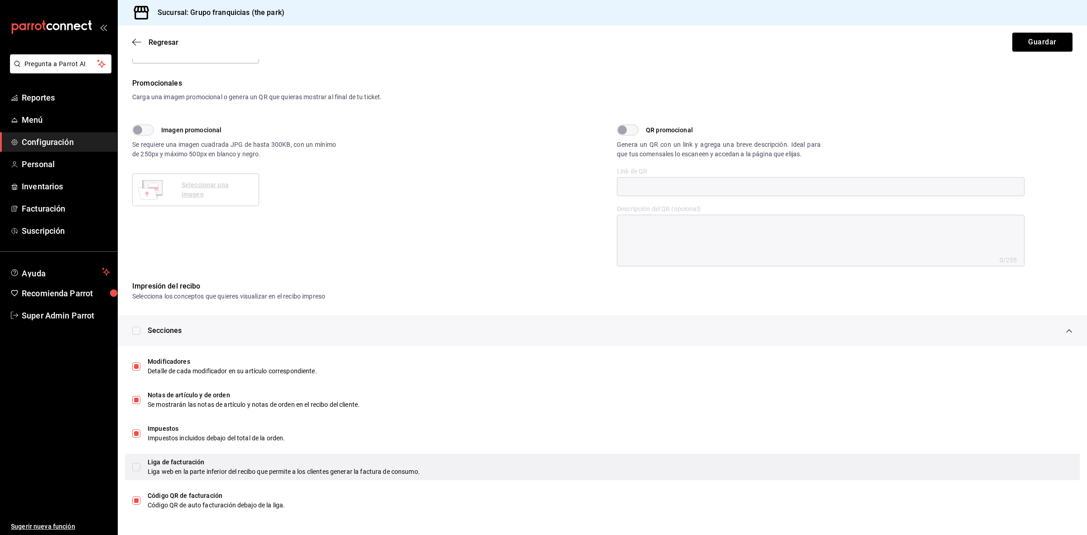
checkbox input "true"
type textarea "x"
checkbox input "true"
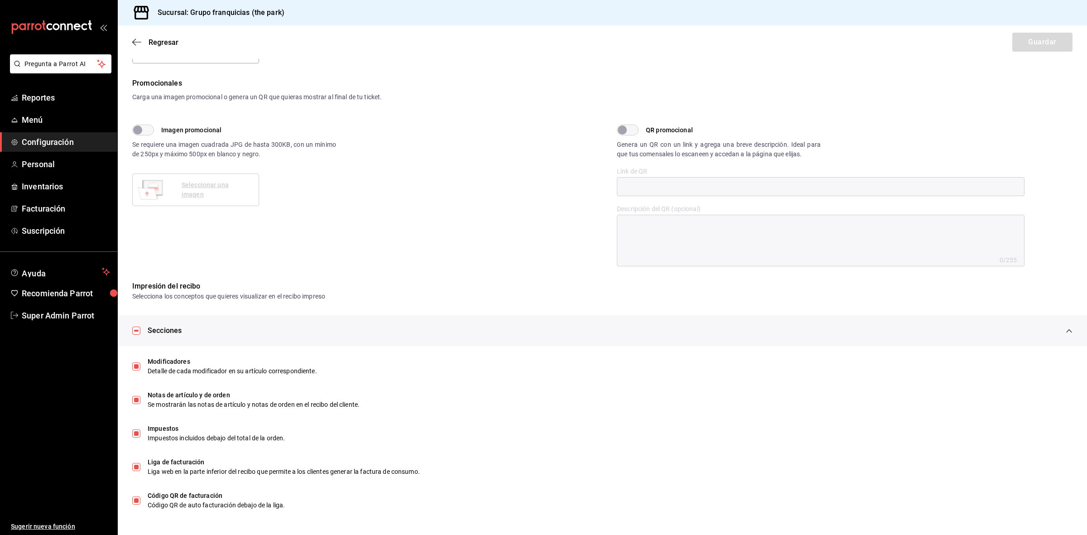
click at [73, 146] on span "Configuración" at bounding box center [66, 142] width 88 height 12
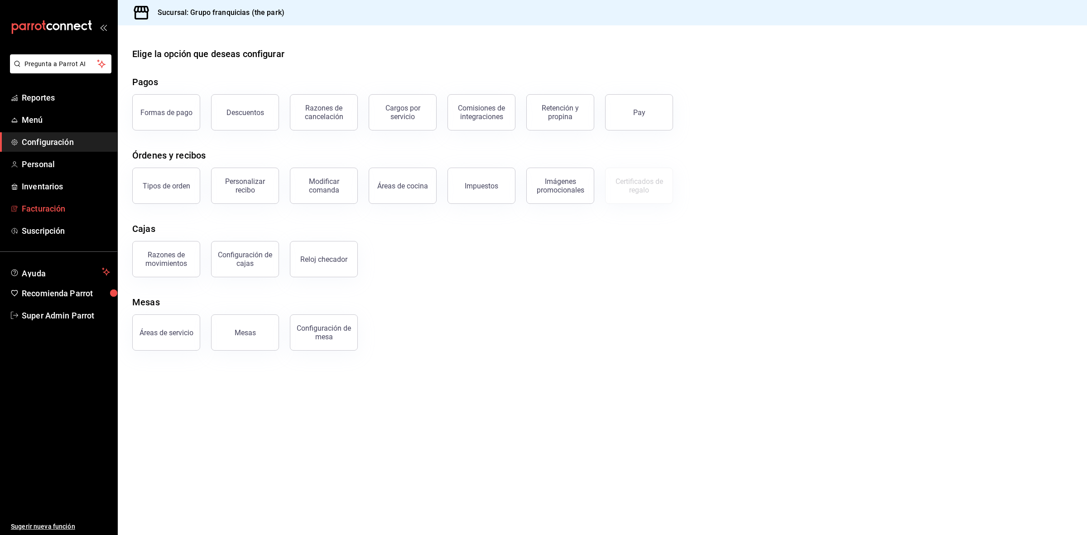
click at [50, 213] on span "Facturación" at bounding box center [66, 208] width 88 height 12
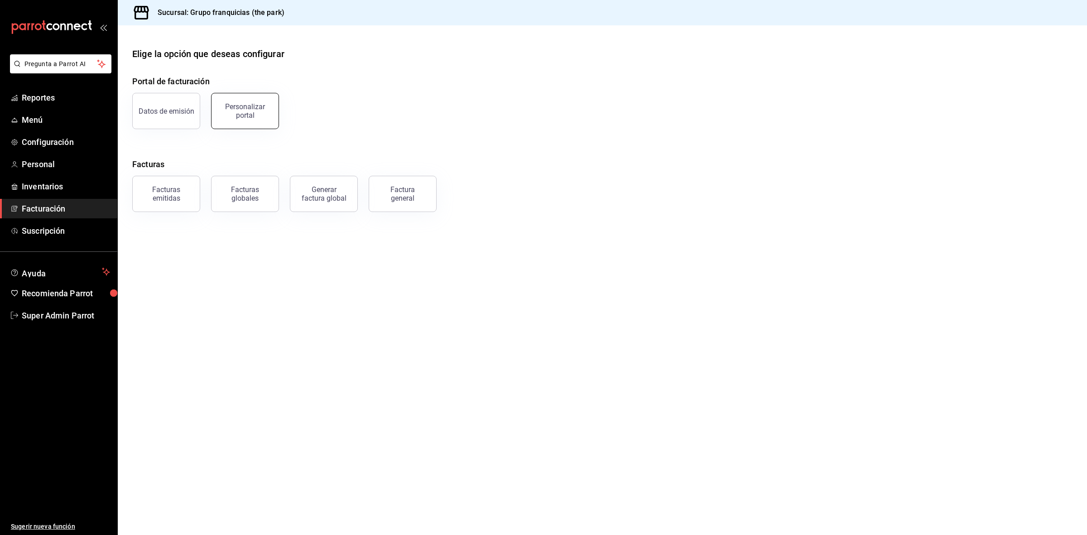
click at [246, 112] on div "Personalizar portal" at bounding box center [245, 110] width 56 height 17
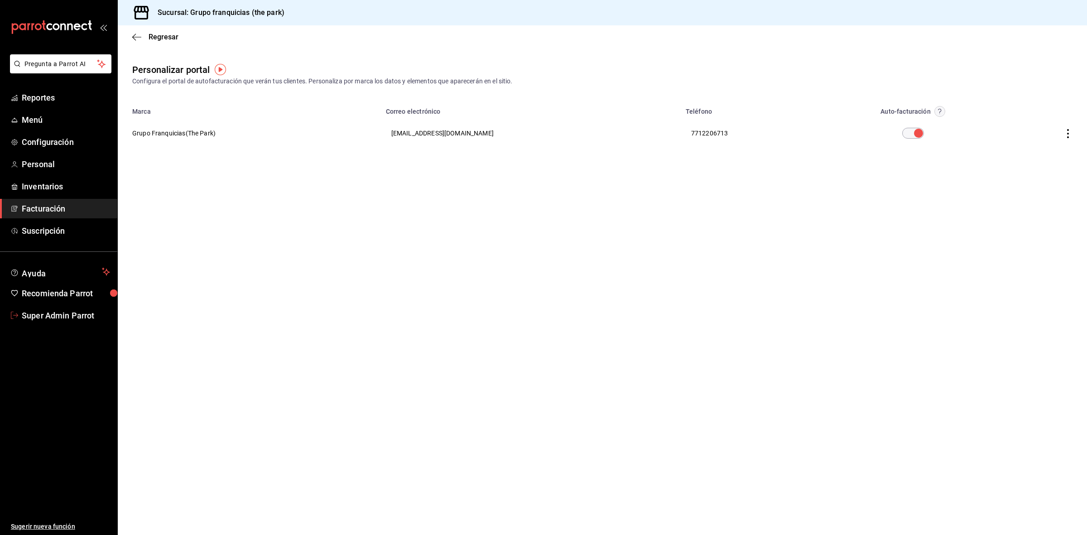
drag, startPoint x: 82, startPoint y: 322, endPoint x: 80, endPoint y: 310, distance: 11.9
click at [82, 322] on link "Super Admin Parrot" at bounding box center [58, 315] width 117 height 19
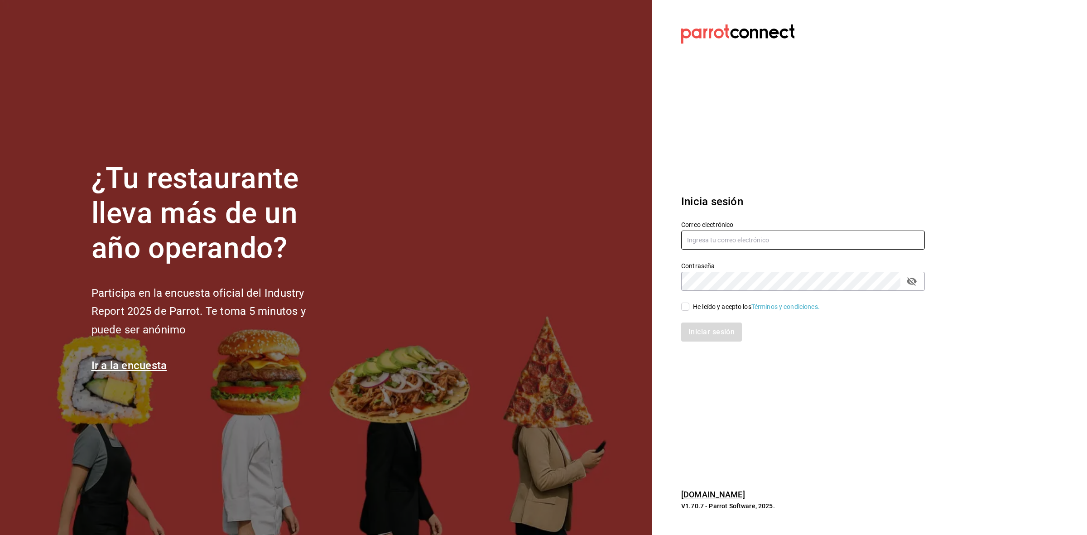
click at [760, 248] on input "text" at bounding box center [803, 240] width 244 height 19
paste input "franquicias"
type input "franquicias"
click at [855, 336] on div "Iniciar sesión" at bounding box center [803, 332] width 244 height 19
click at [764, 243] on input "text" at bounding box center [803, 240] width 244 height 19
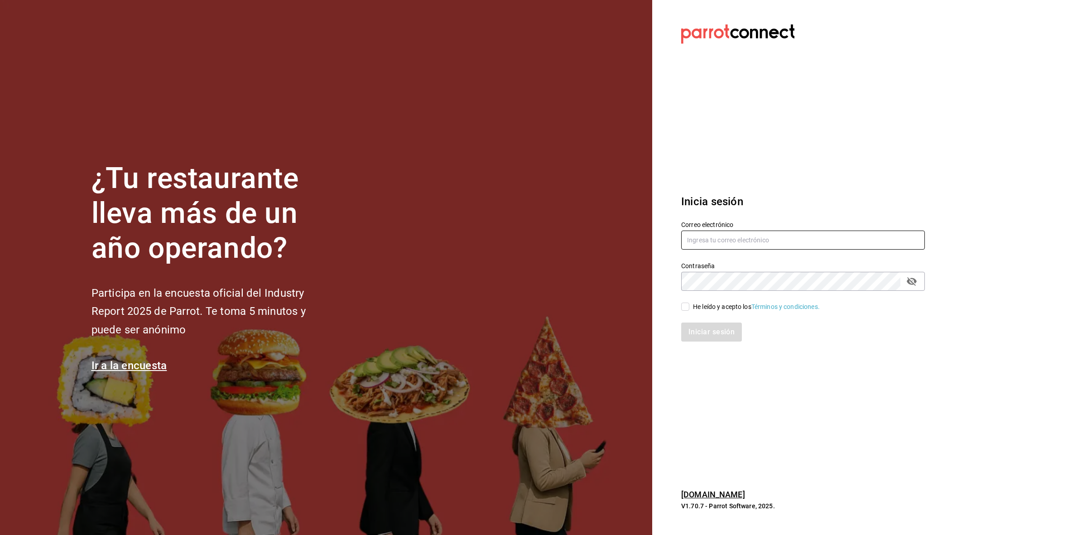
click at [859, 245] on input "text" at bounding box center [803, 240] width 244 height 19
paste input "franquicias@park.com"
type input "franquicias@park.com"
drag, startPoint x: 850, startPoint y: 327, endPoint x: 853, endPoint y: 300, distance: 27.4
click at [851, 327] on div "Iniciar sesión" at bounding box center [803, 332] width 244 height 19
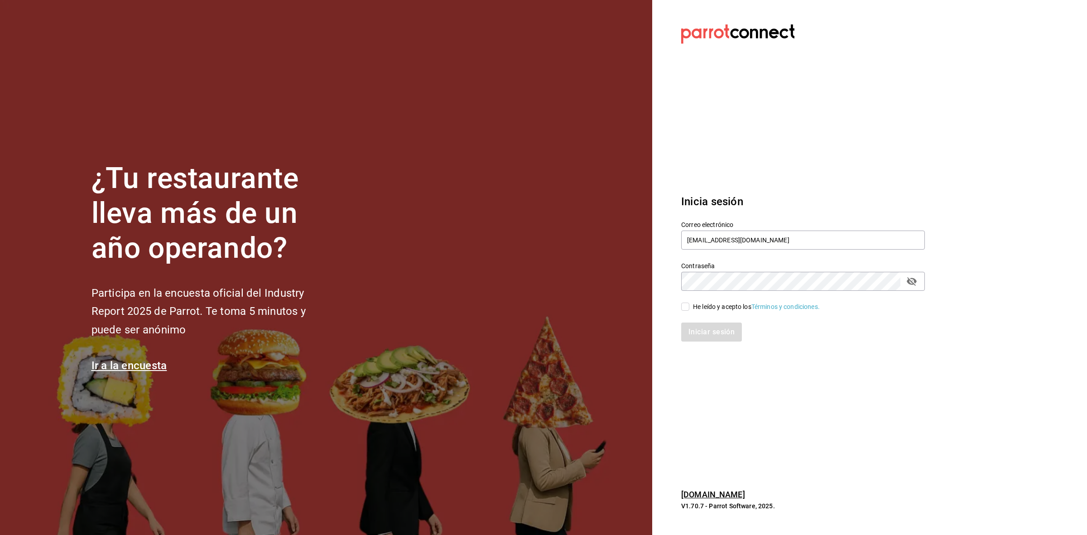
click at [684, 306] on input "He leído y acepto los Términos y condiciones." at bounding box center [685, 307] width 8 height 8
checkbox input "true"
click at [701, 327] on button "Iniciar sesión" at bounding box center [712, 332] width 62 height 19
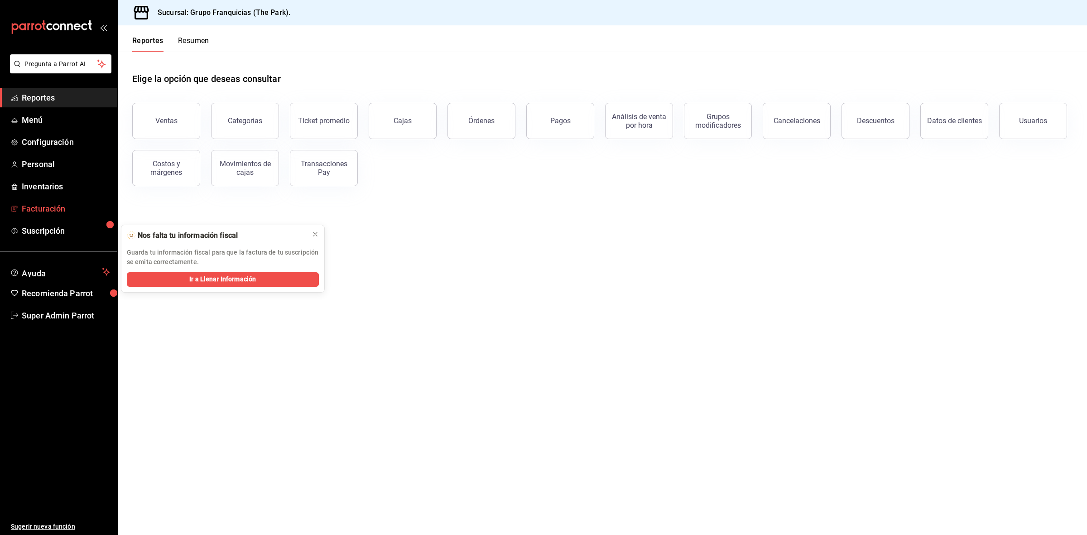
click at [57, 207] on span "Facturación" at bounding box center [66, 208] width 88 height 12
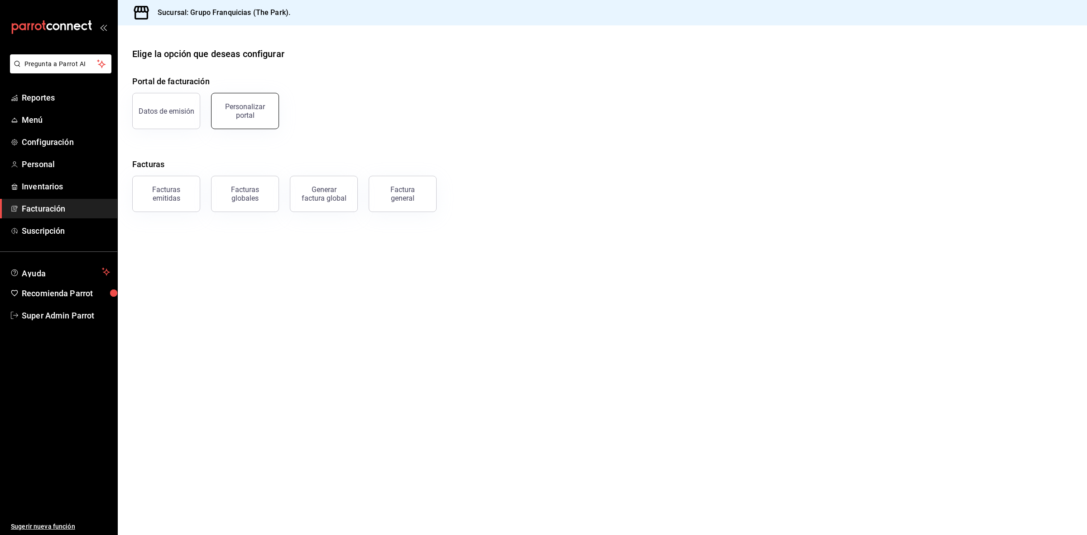
click at [239, 118] on div "Personalizar portal" at bounding box center [245, 110] width 56 height 17
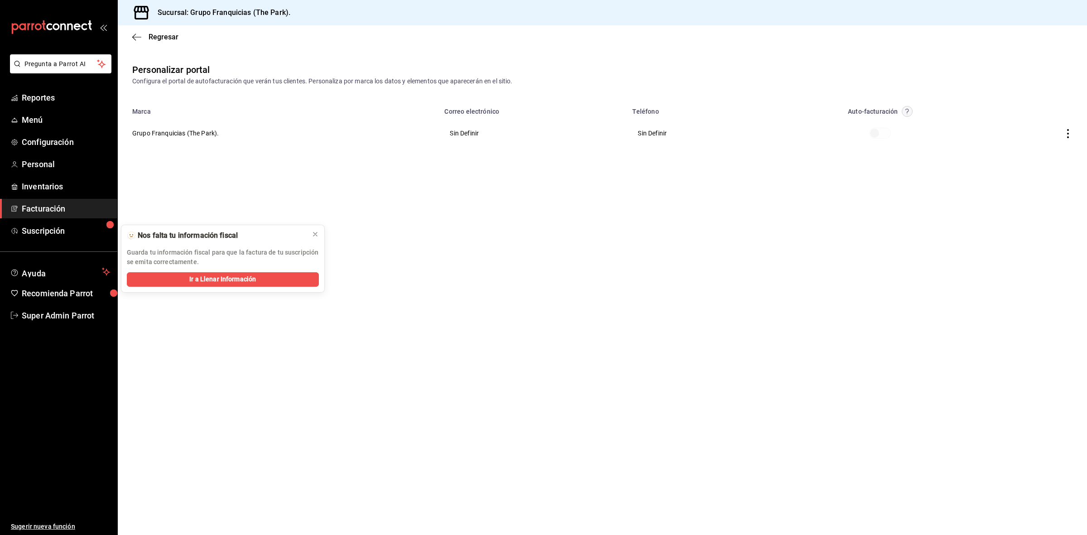
click at [1065, 130] on icon "button" at bounding box center [1068, 133] width 9 height 9
click at [1031, 125] on li "Editar" at bounding box center [1027, 122] width 91 height 23
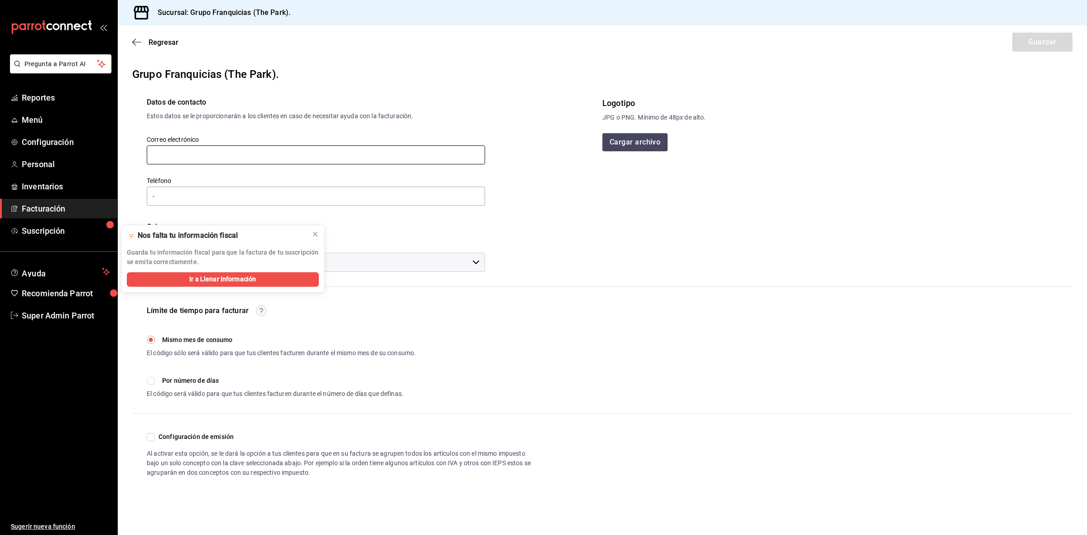
click at [347, 161] on input "text" at bounding box center [316, 154] width 338 height 19
paste input "[EMAIL_ADDRESS][DOMAIN_NAME]"
type input "[EMAIL_ADDRESS][DOMAIN_NAME]"
click at [259, 195] on input "-" at bounding box center [316, 196] width 338 height 19
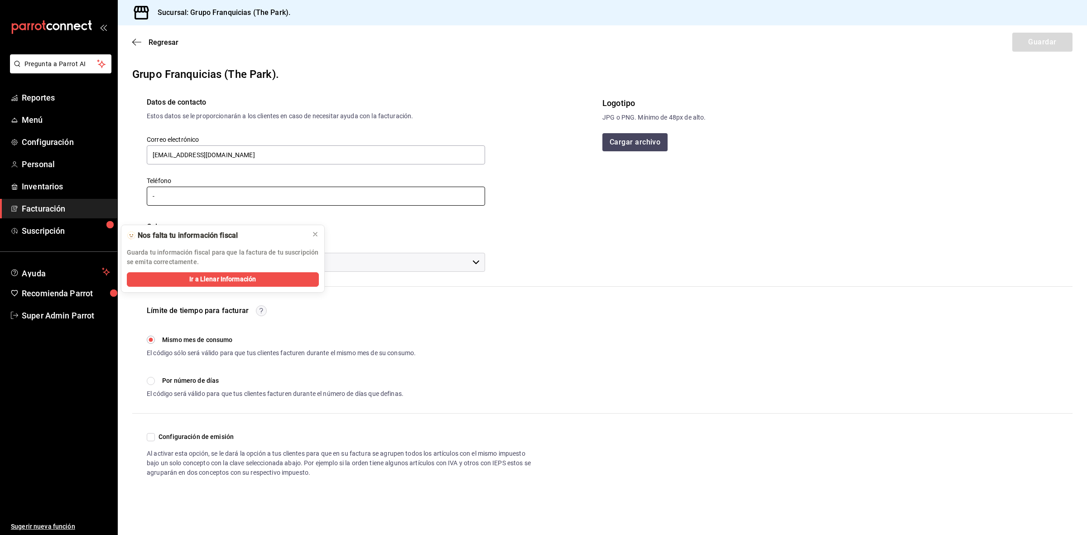
paste input "[PHONE_NUMBER]"
type input "[PHONE_NUMBER]"
click at [318, 230] on div at bounding box center [315, 234] width 7 height 9
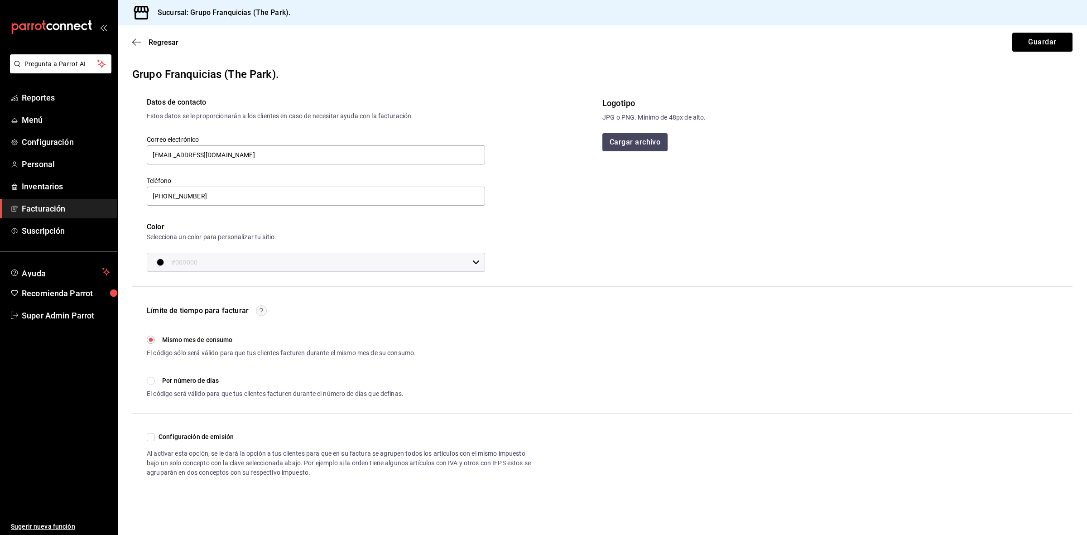
click at [437, 270] on input "#000000" at bounding box center [320, 262] width 298 height 18
click at [460, 254] on div at bounding box center [543, 267] width 1087 height 535
click at [157, 265] on span "button" at bounding box center [164, 262] width 14 height 7
click at [156, 265] on div at bounding box center [543, 267] width 1087 height 535
click at [1035, 33] on button "Guardar" at bounding box center [1042, 42] width 60 height 19
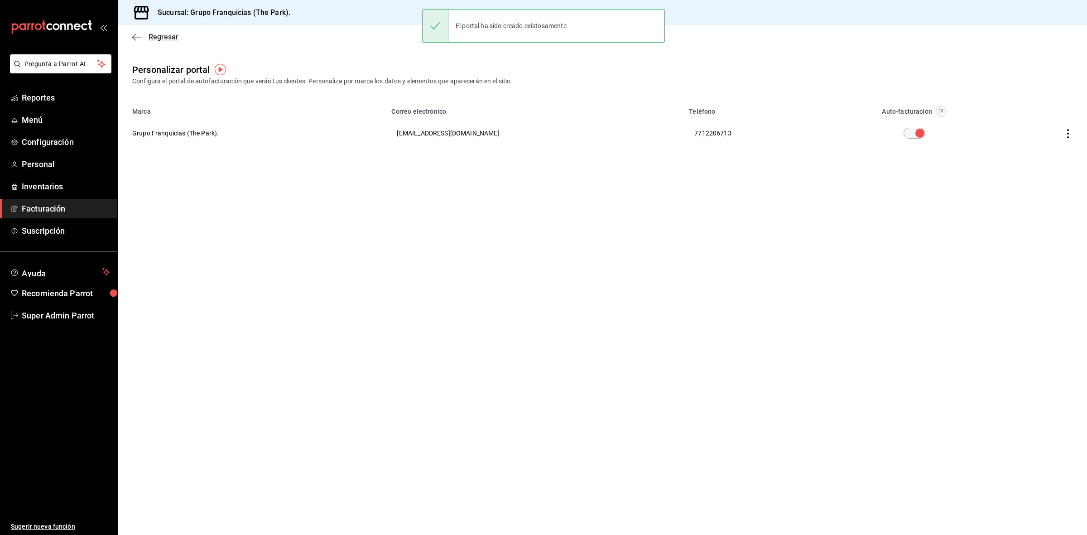
click at [137, 33] on icon "button" at bounding box center [136, 37] width 9 height 8
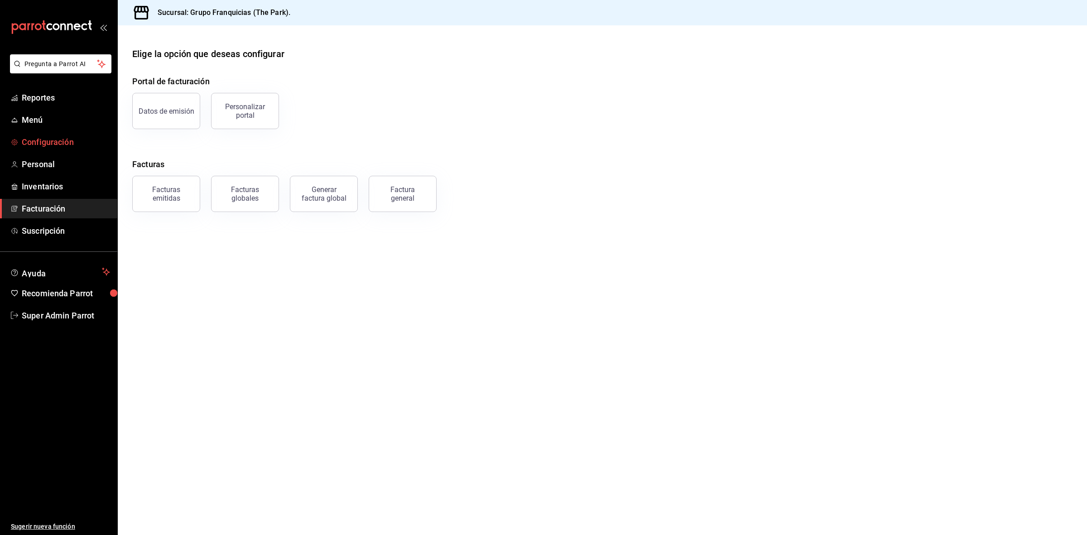
click at [63, 141] on span "Configuración" at bounding box center [66, 142] width 88 height 12
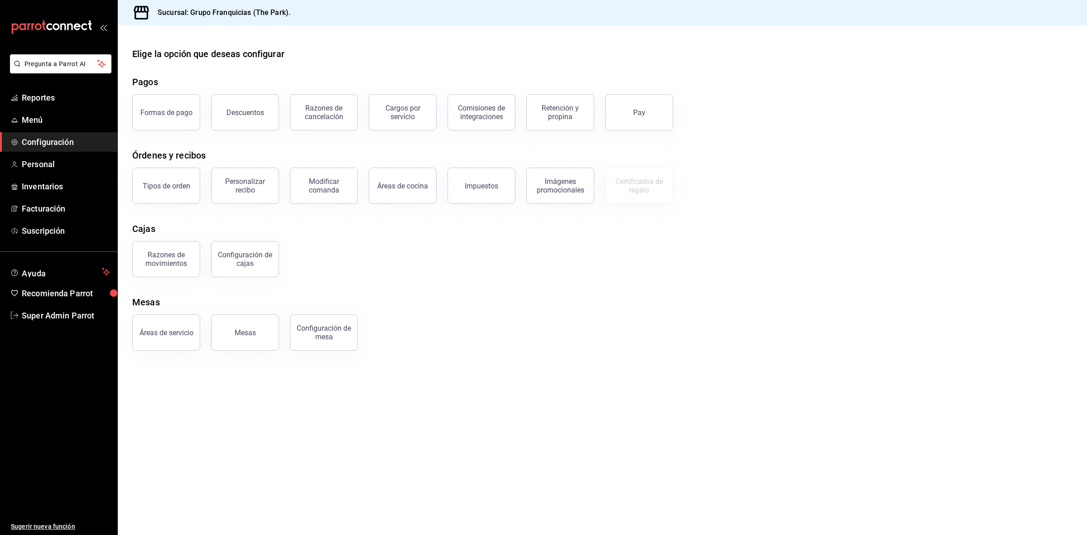
click at [245, 198] on button "Personalizar recibo" at bounding box center [245, 186] width 68 height 36
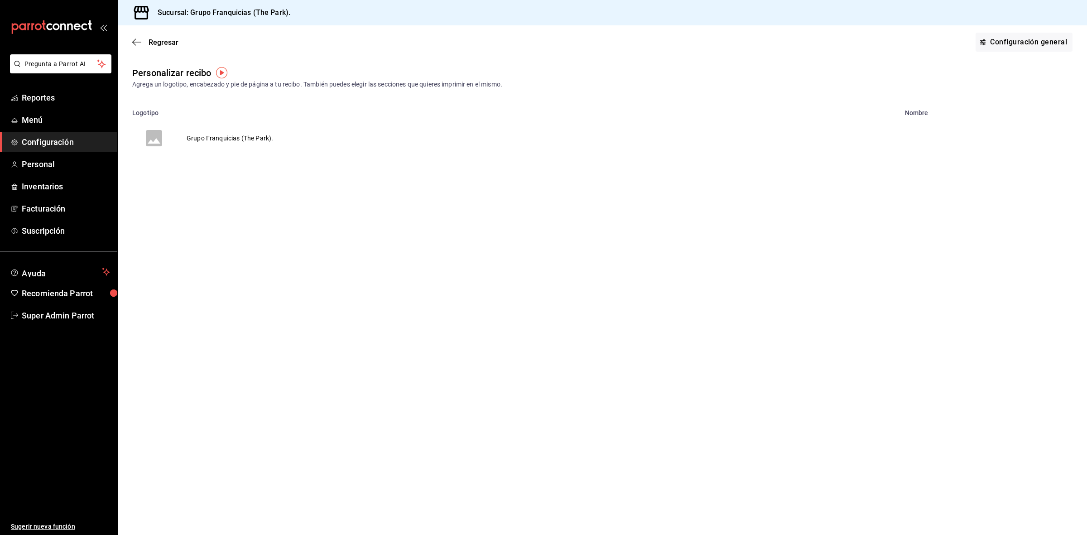
click at [252, 137] on td "Grupo Franquicias (The Park)." at bounding box center [230, 137] width 108 height 43
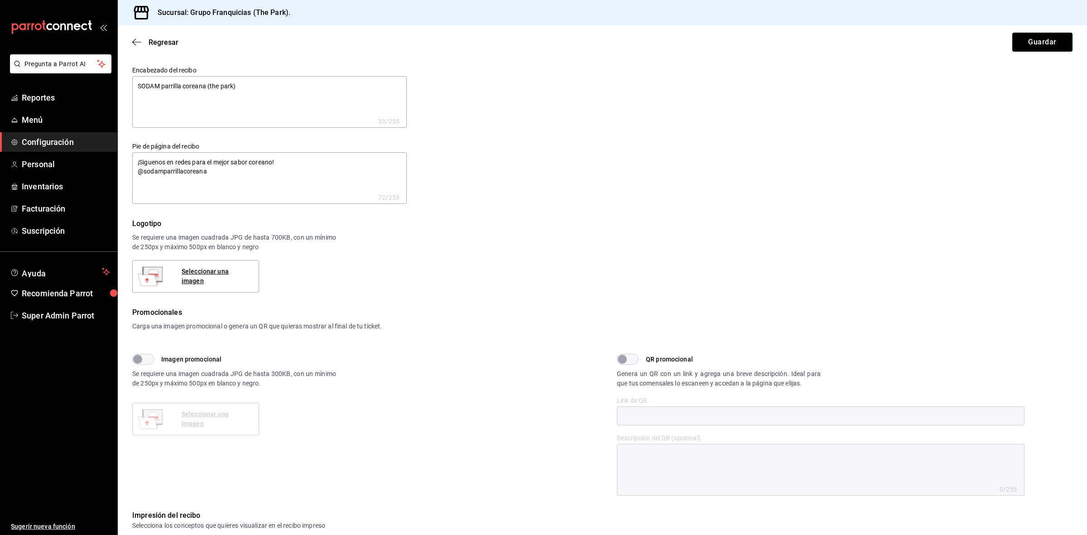
type textarea "x"
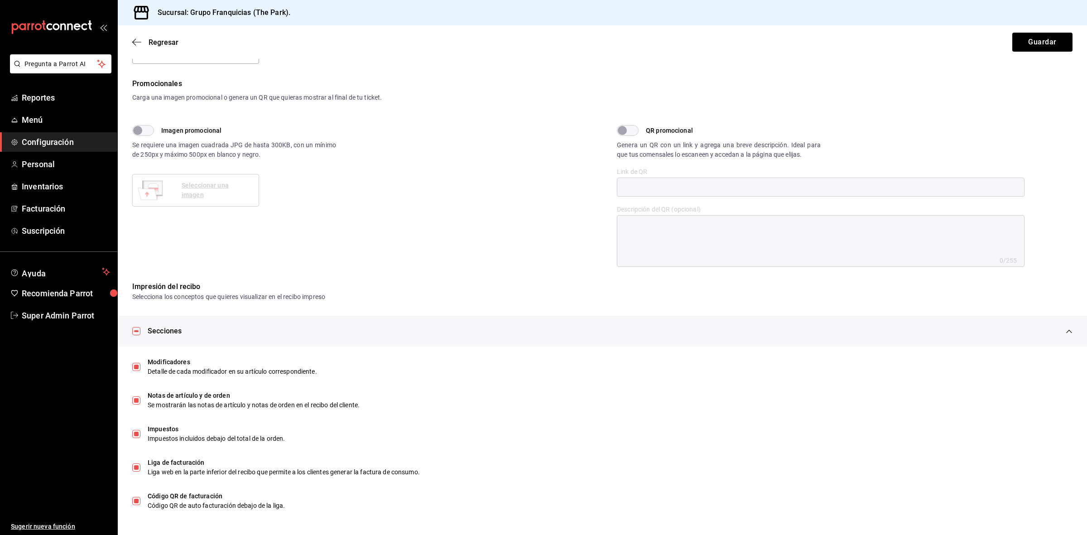
scroll to position [229, 0]
